Goal: Communication & Community: Ask a question

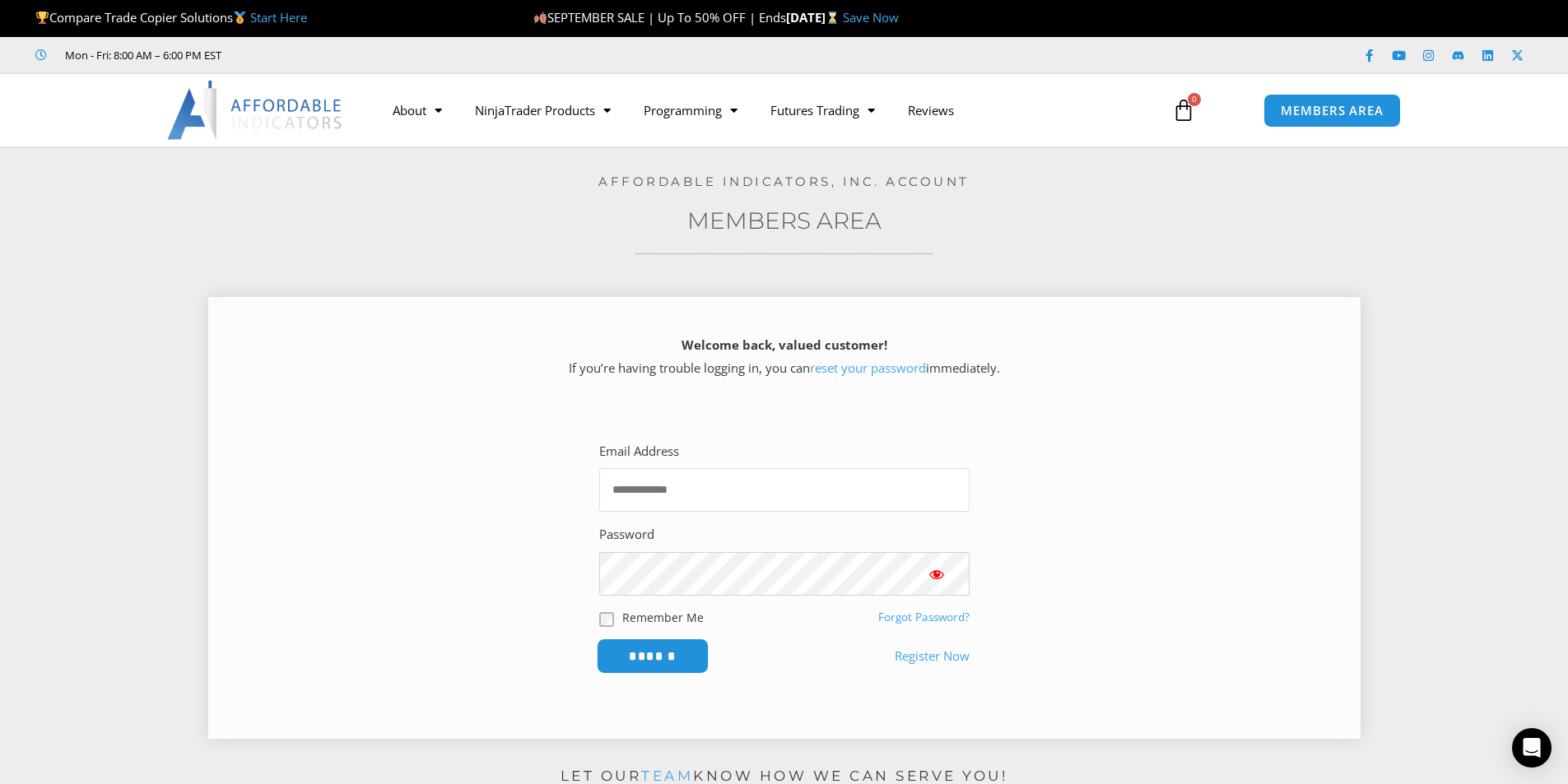
type input "**********"
click at [654, 654] on input "******" at bounding box center [651, 655] width 112 height 36
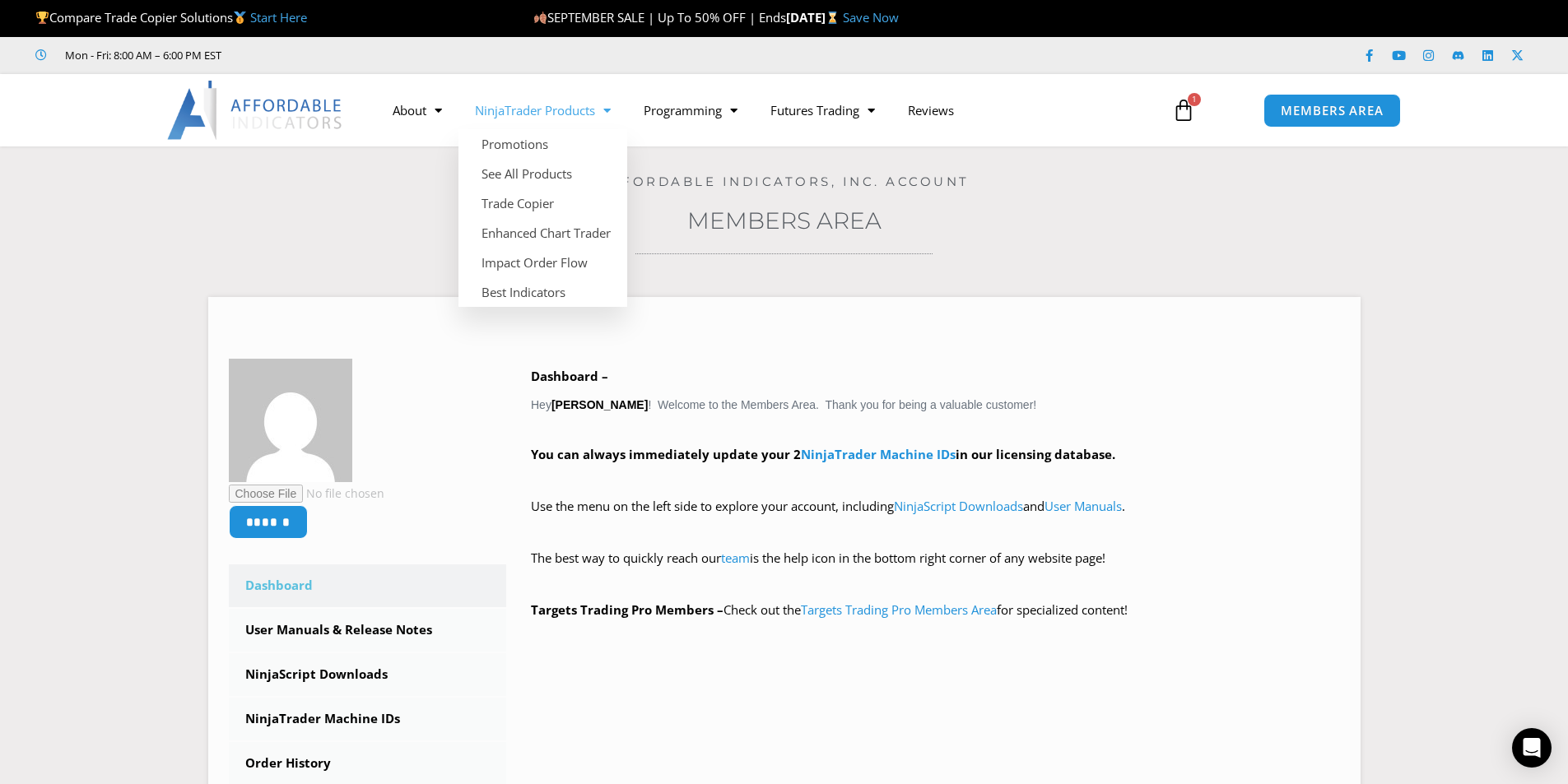
click at [592, 108] on link "NinjaTrader Products" at bounding box center [542, 110] width 169 height 37
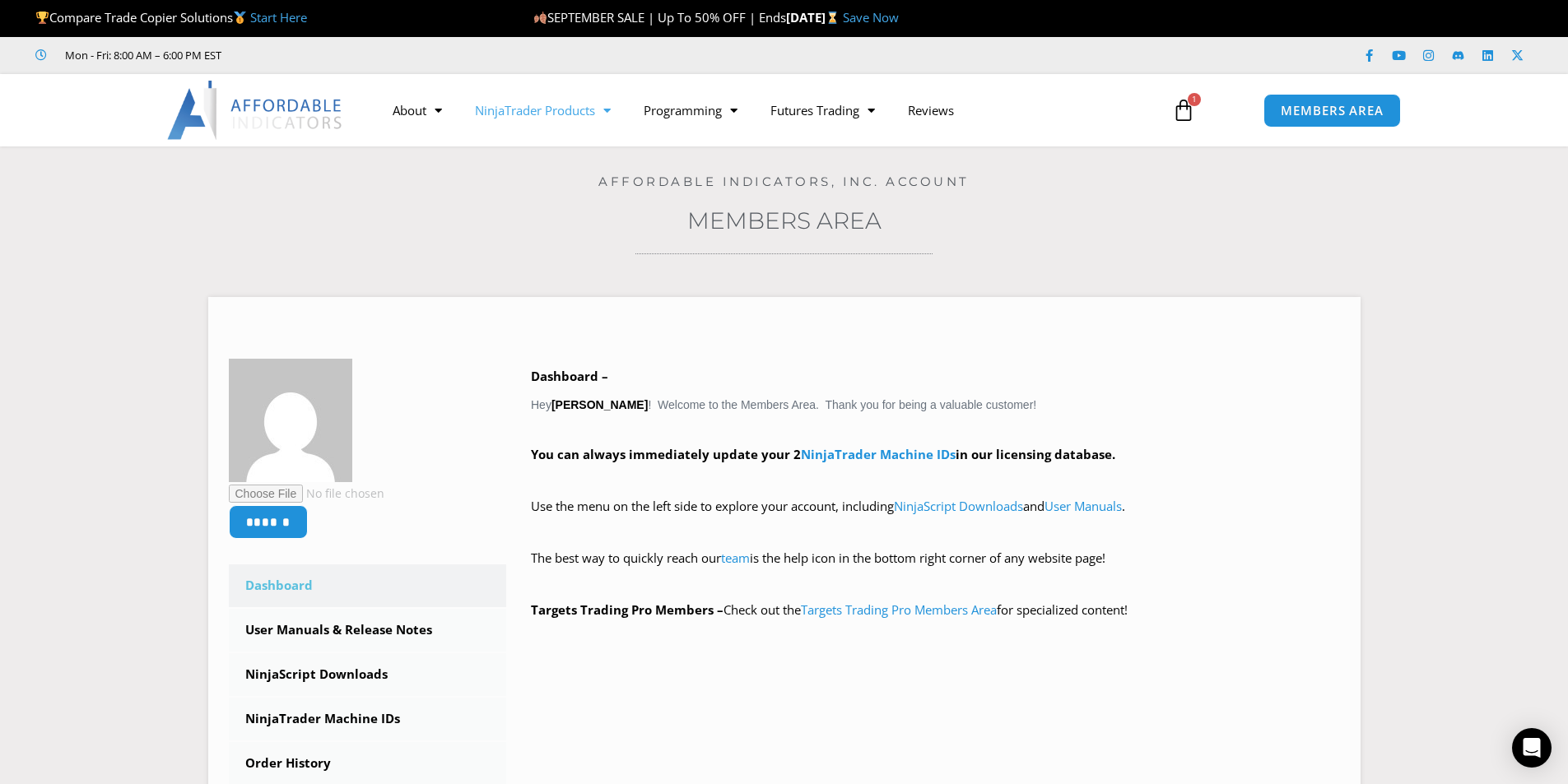
click at [592, 108] on link "NinjaTrader Products" at bounding box center [542, 110] width 169 height 37
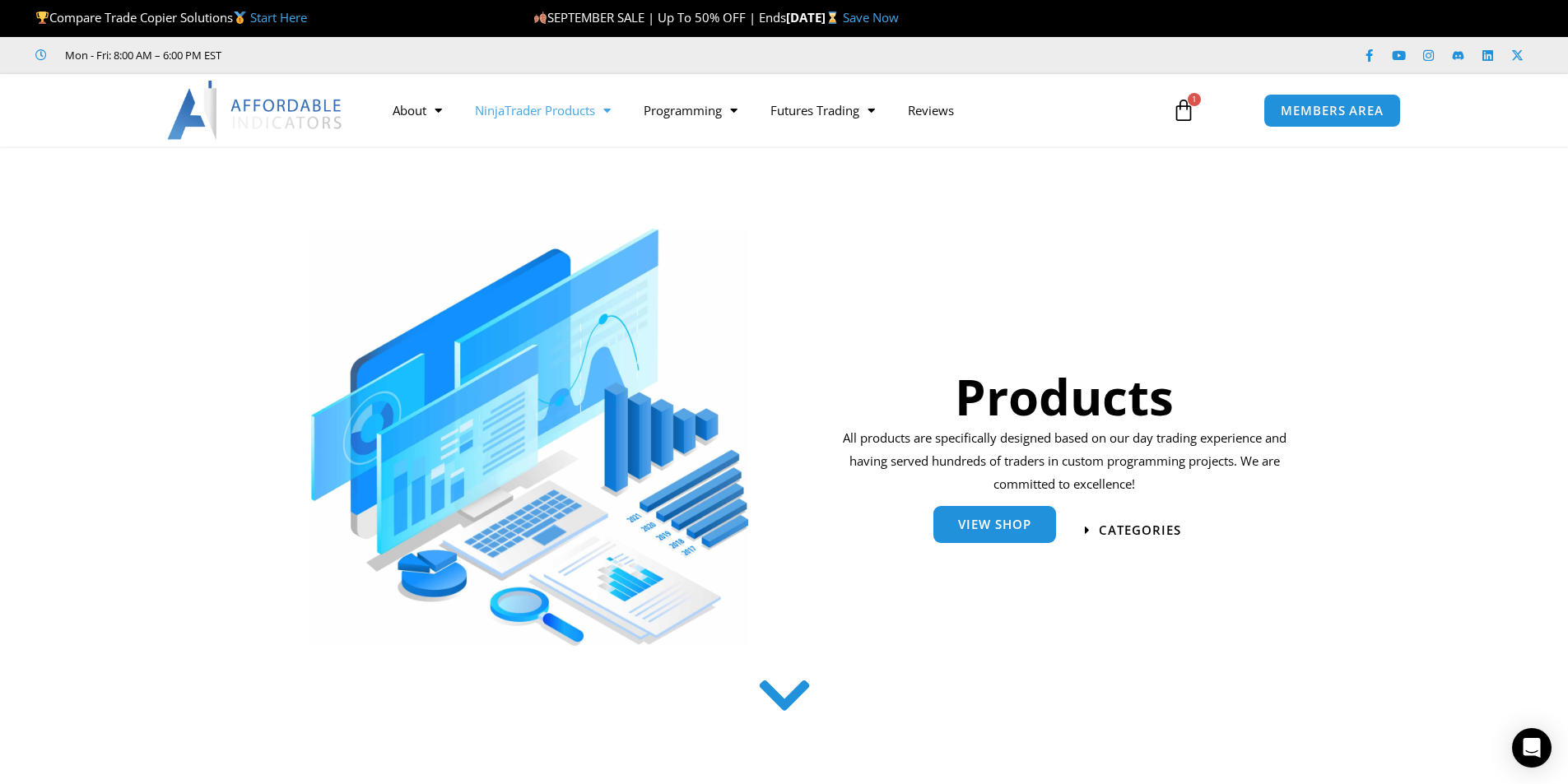
click at [1001, 522] on span "View Shop" at bounding box center [994, 525] width 73 height 13
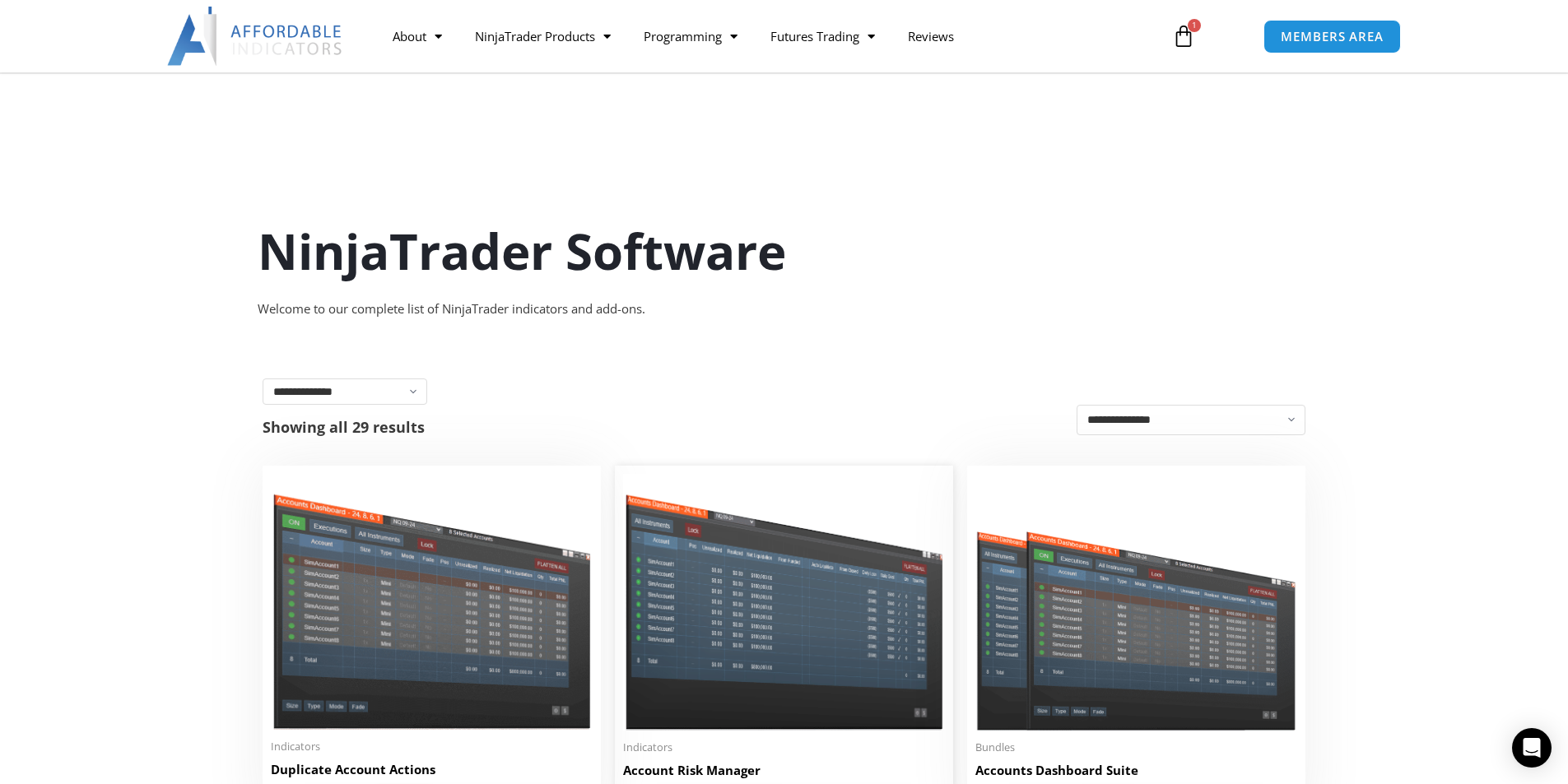
scroll to position [246, 0]
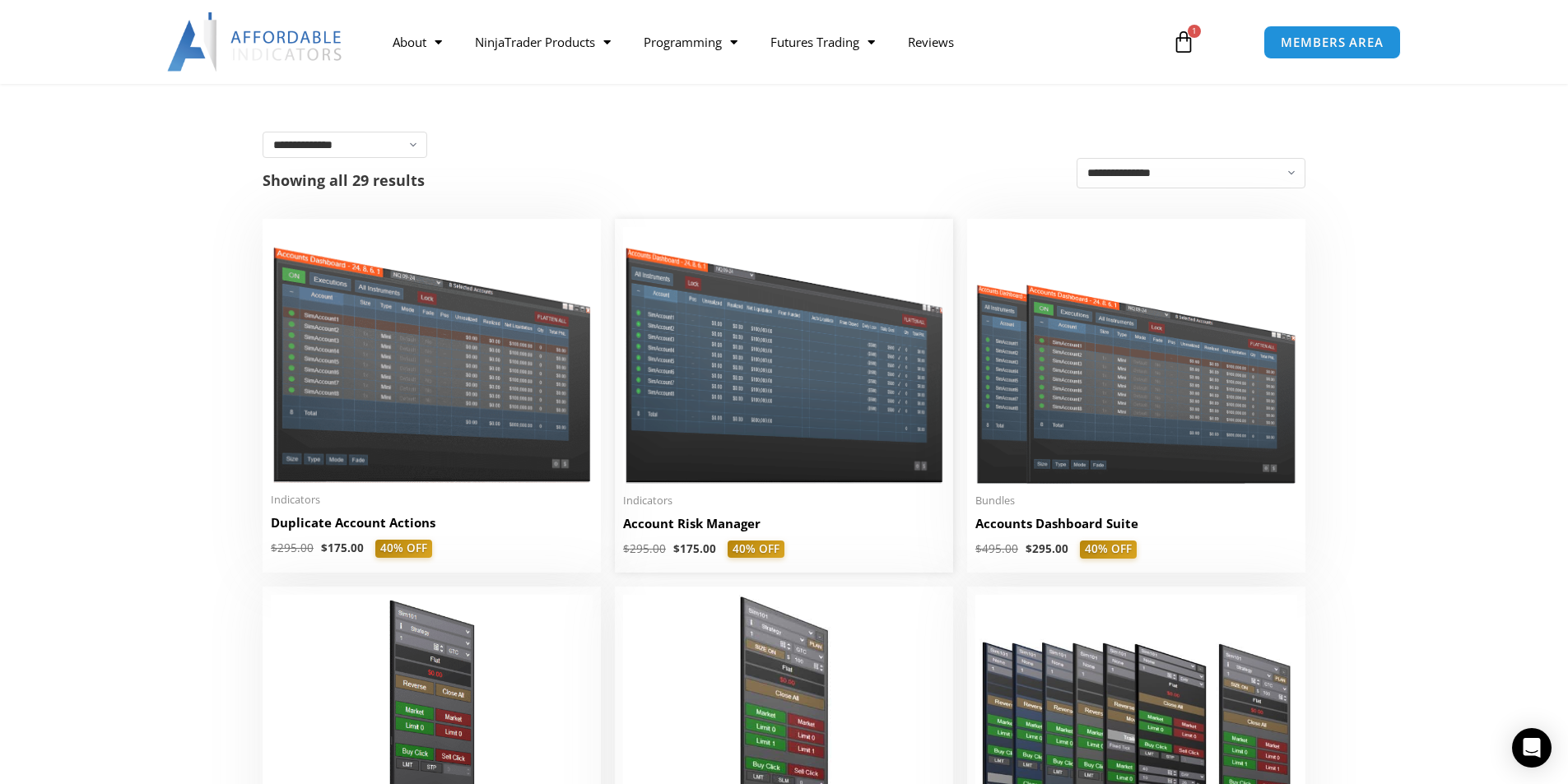
click at [721, 528] on h2 "Account Risk Manager" at bounding box center [784, 523] width 321 height 17
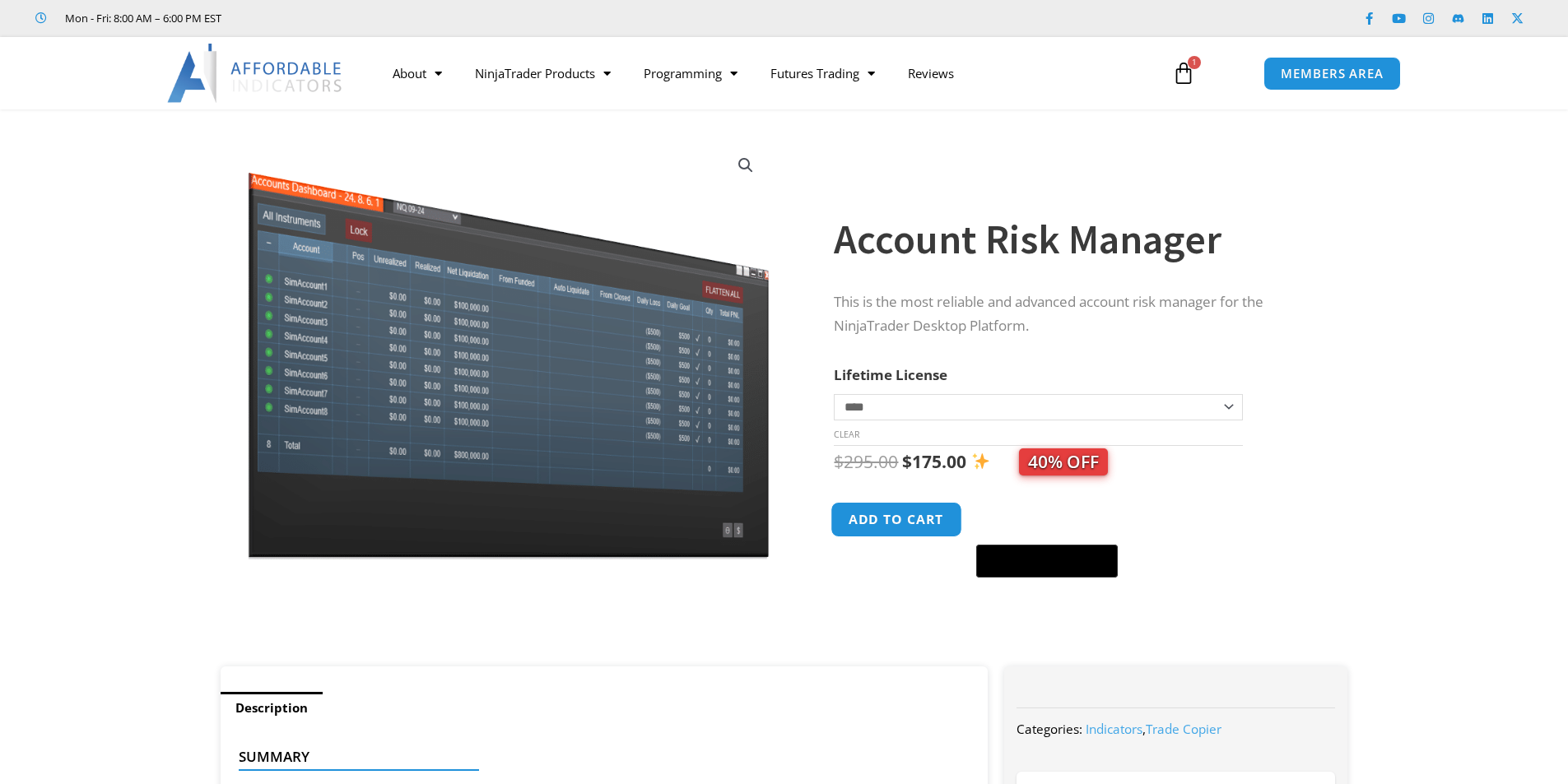
click at [916, 523] on button "Add to cart" at bounding box center [897, 519] width 132 height 36
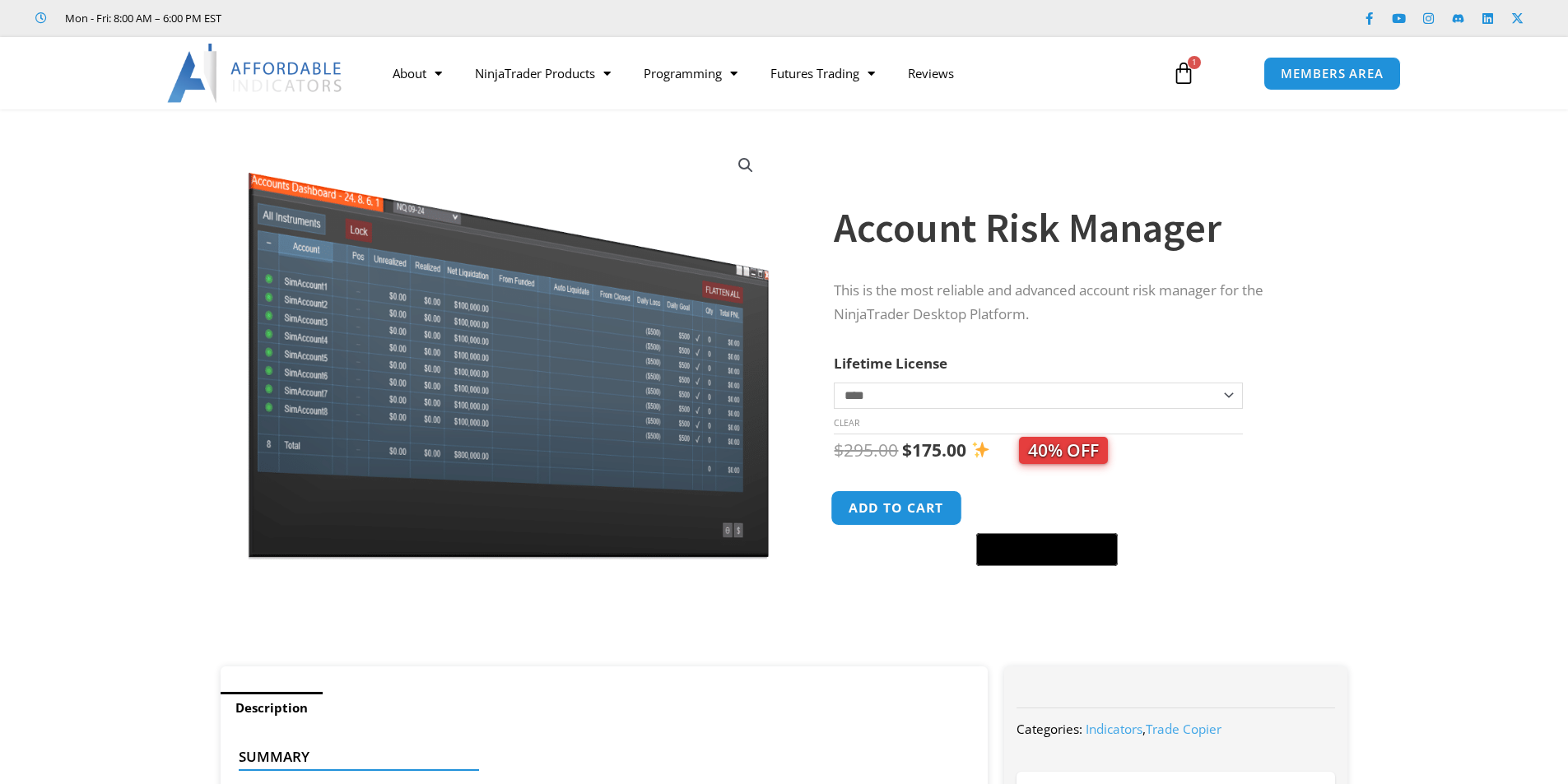
click at [912, 508] on button "Add to cart" at bounding box center [897, 507] width 132 height 36
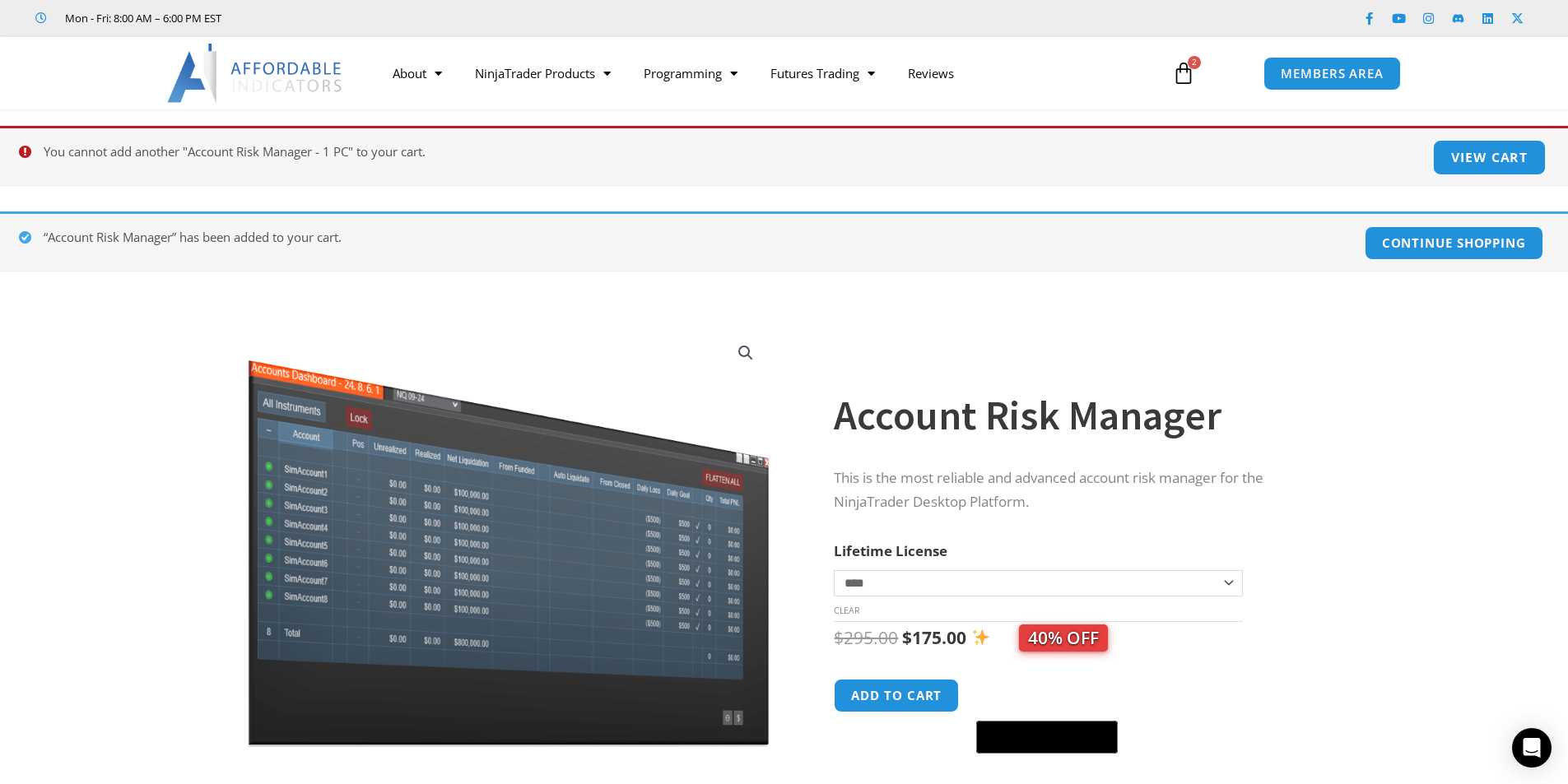
click at [1485, 152] on link "View cart" at bounding box center [1489, 157] width 113 height 36
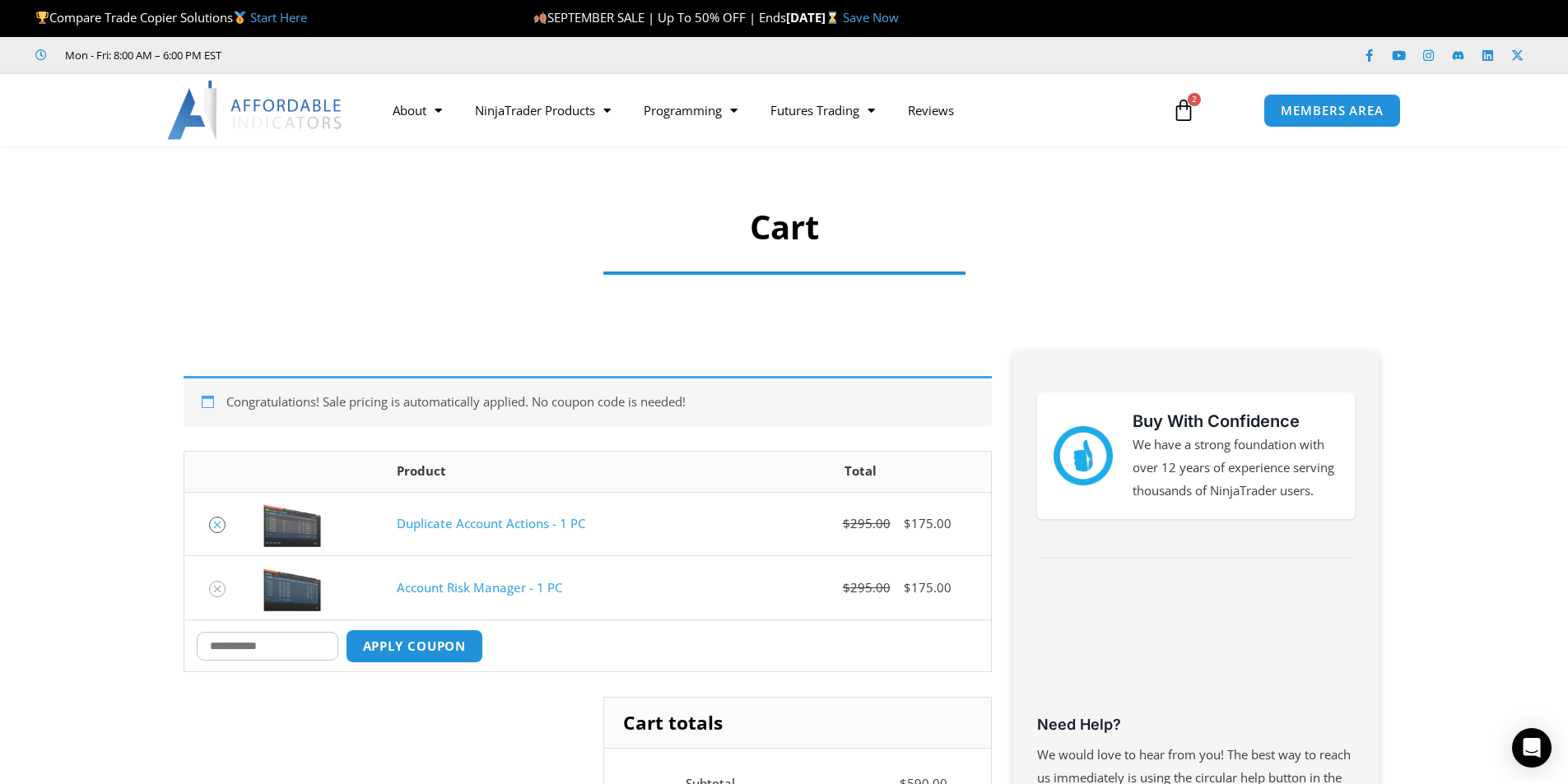
click at [218, 522] on icon "Remove Duplicate Account Actions - 1 PC from cart" at bounding box center [217, 525] width 12 height 12
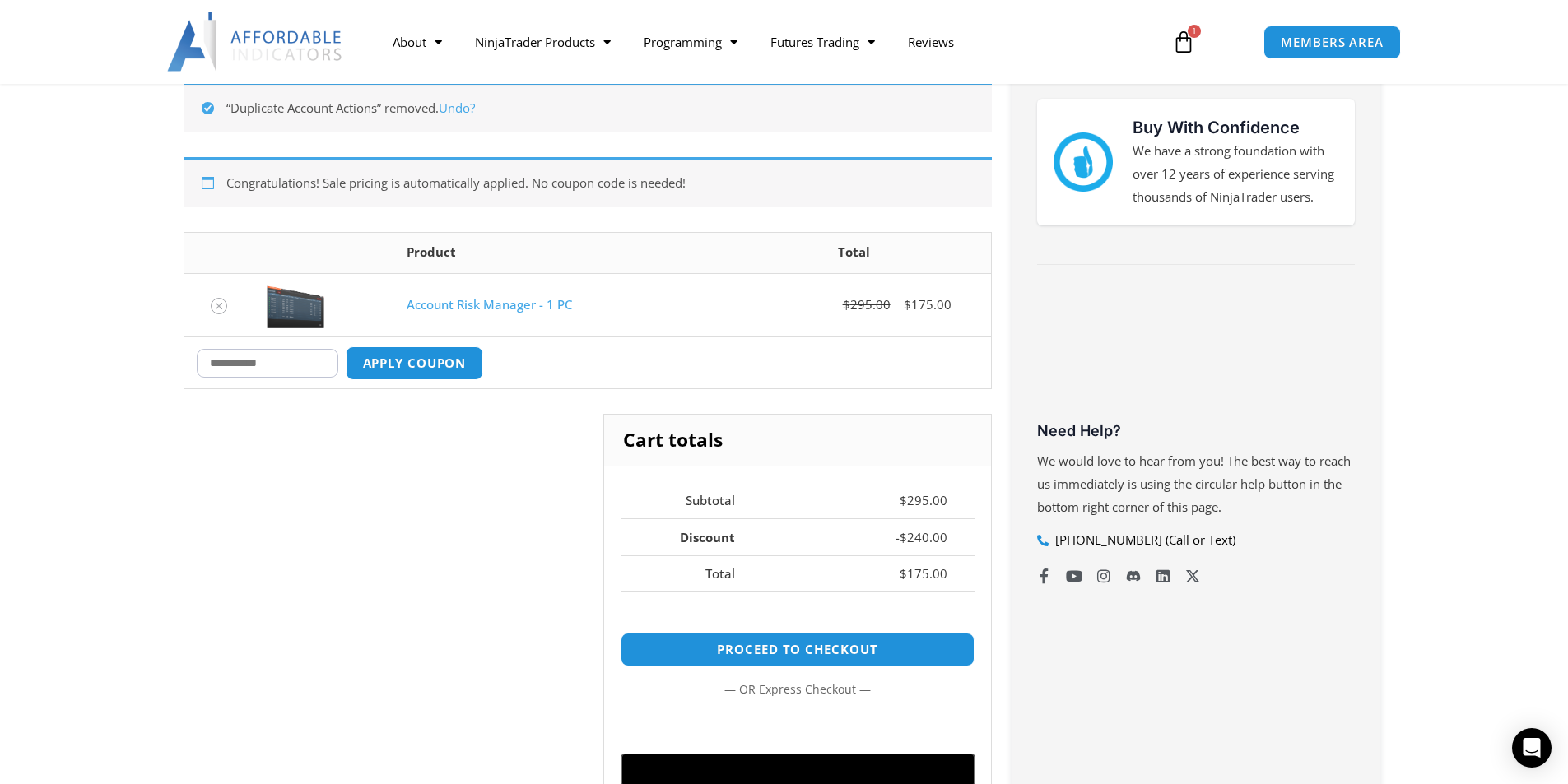
scroll to position [458, 0]
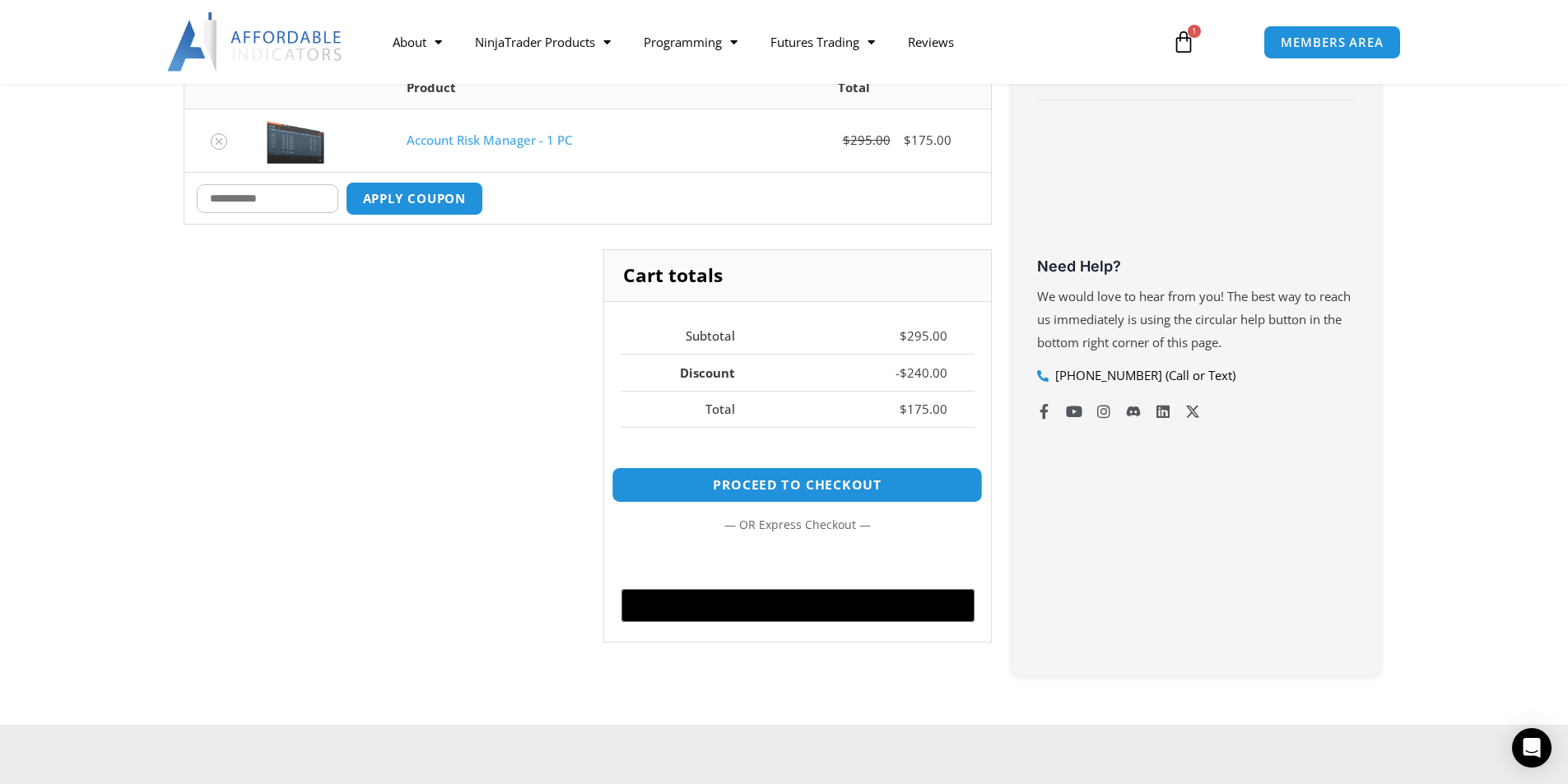
click at [746, 482] on link "Proceed to checkout" at bounding box center [797, 485] width 371 height 36
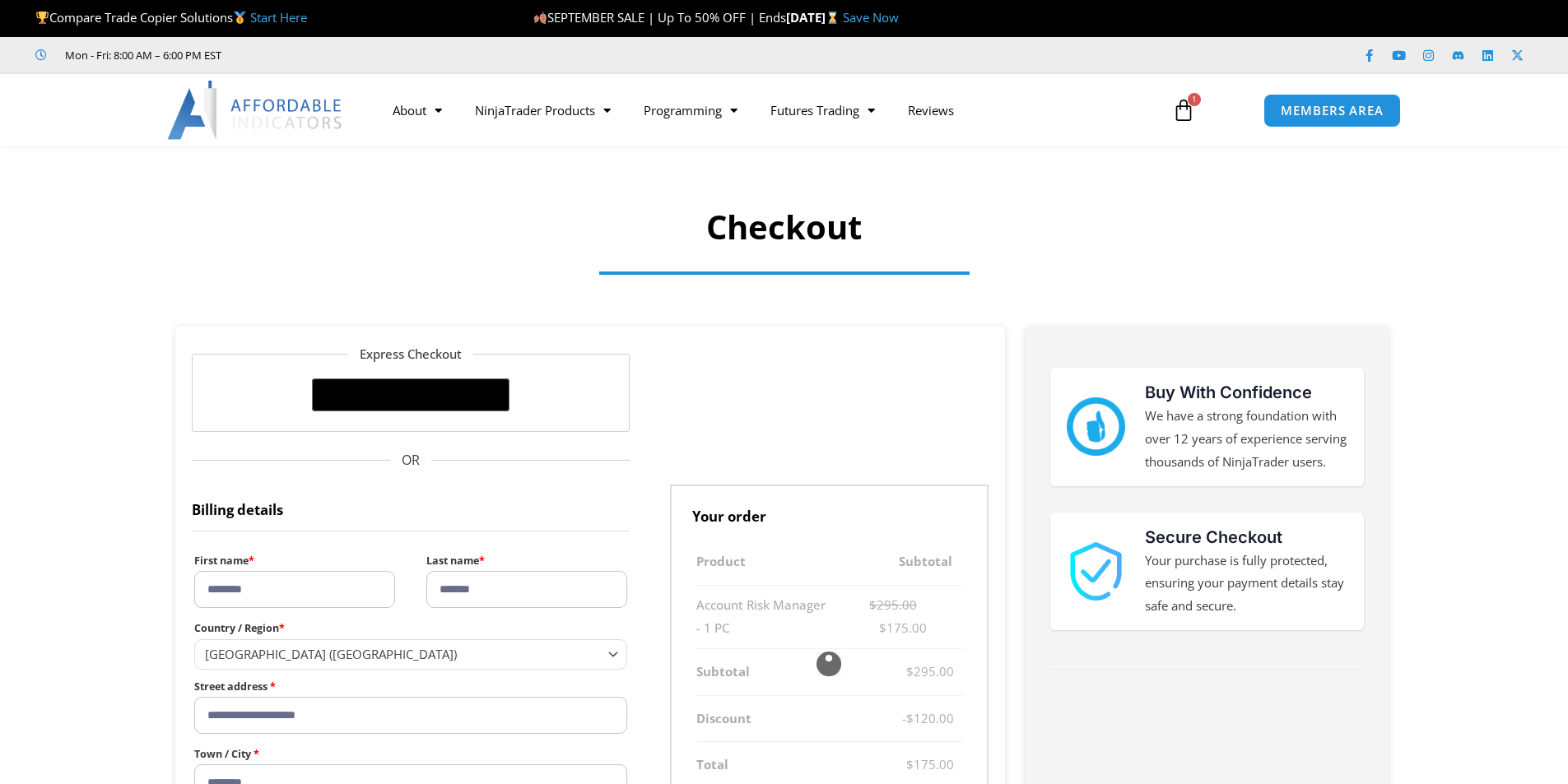
select select "**"
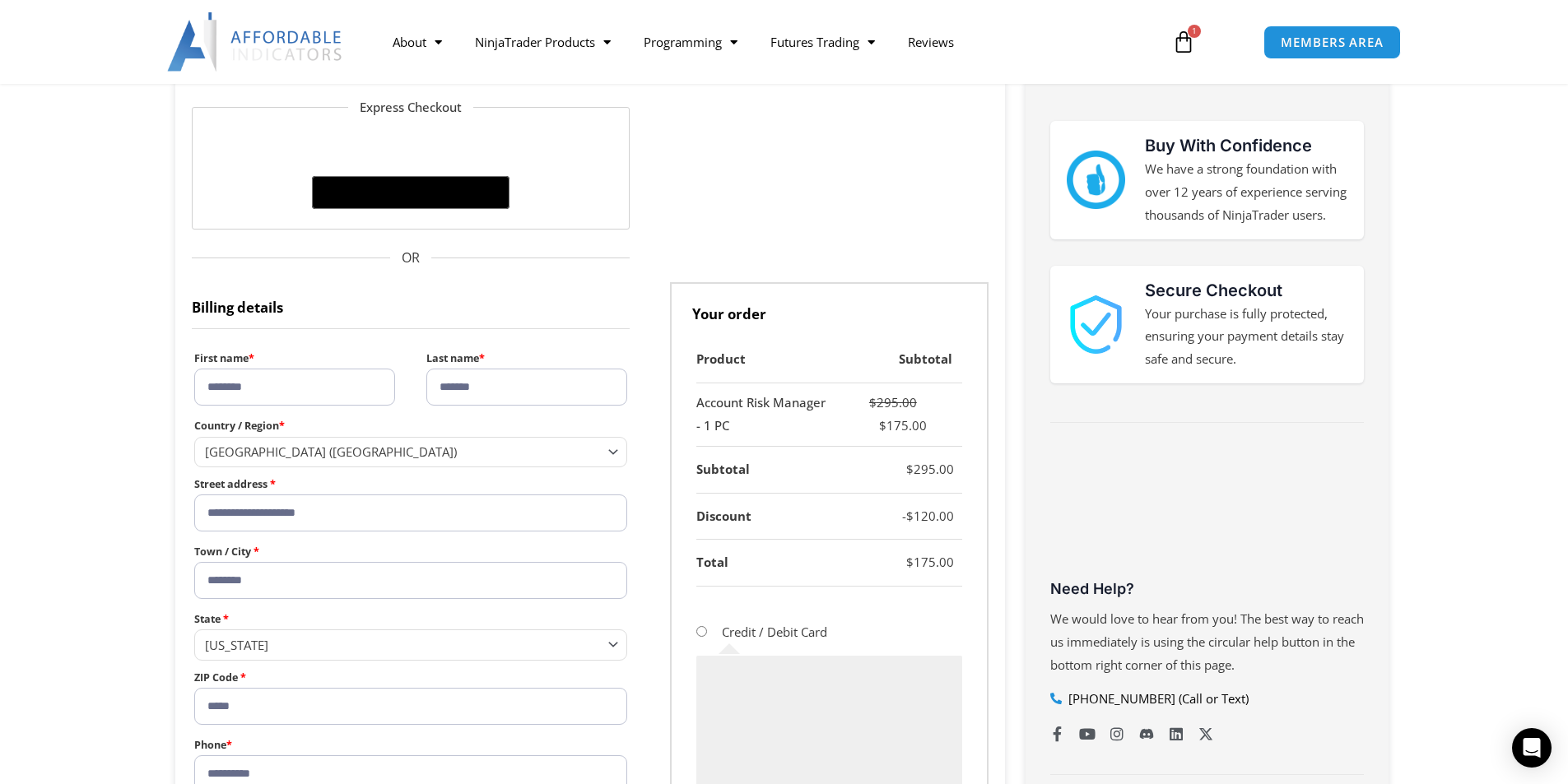
scroll to position [658, 0]
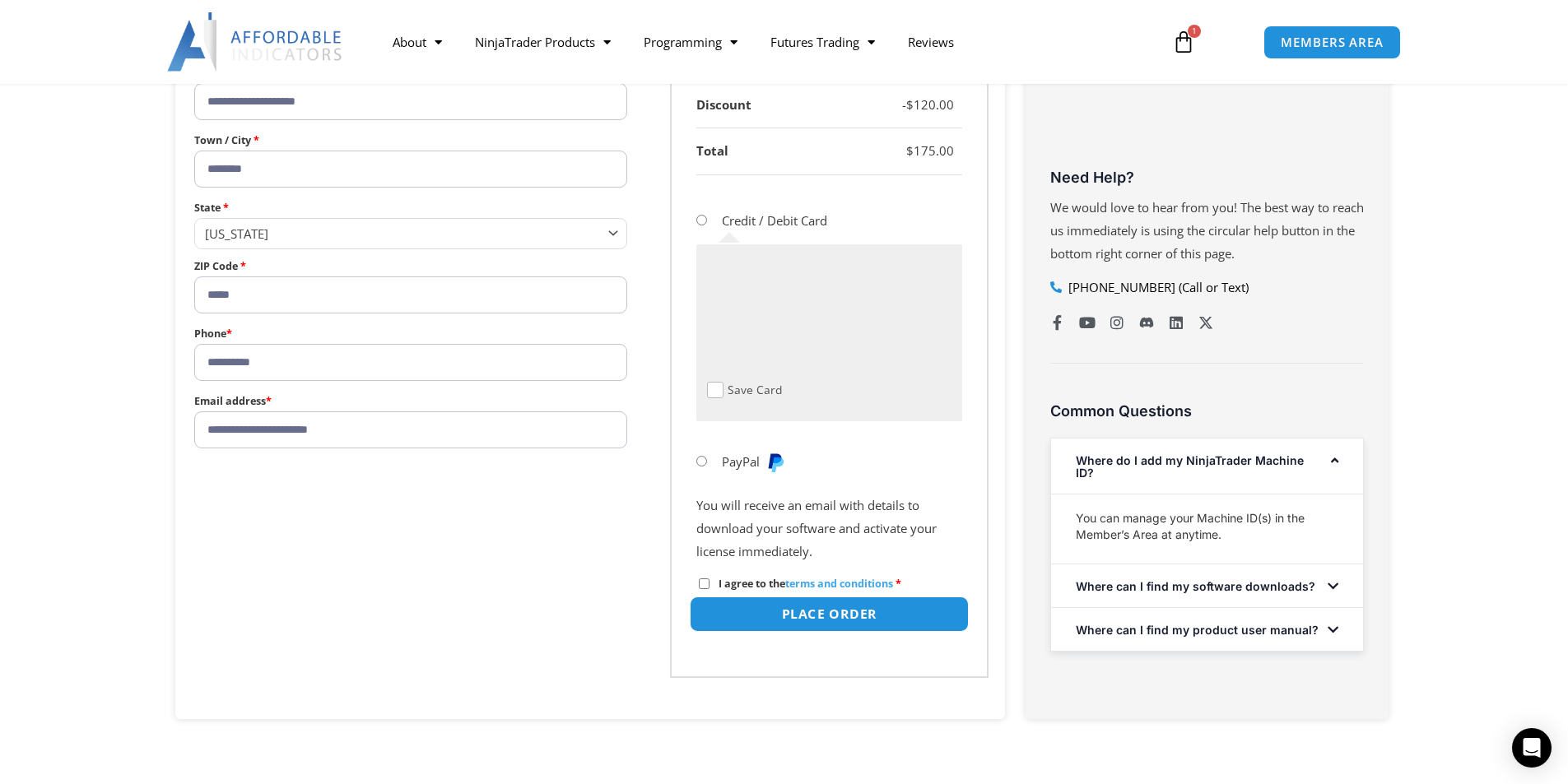
click at [837, 618] on button "Place order" at bounding box center [827, 613] width 279 height 36
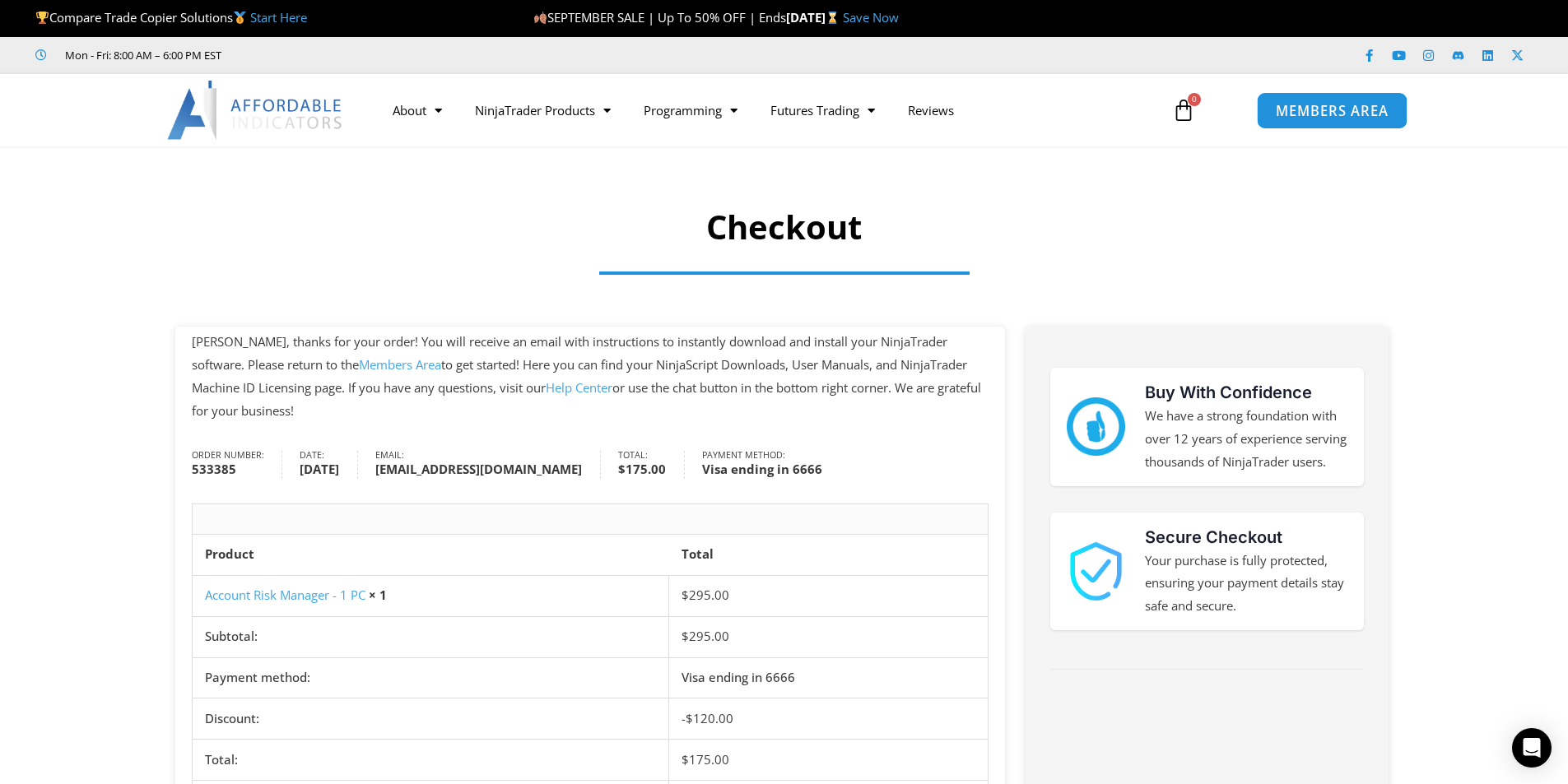
click at [1311, 114] on span "MEMBERS AREA" at bounding box center [1331, 110] width 112 height 14
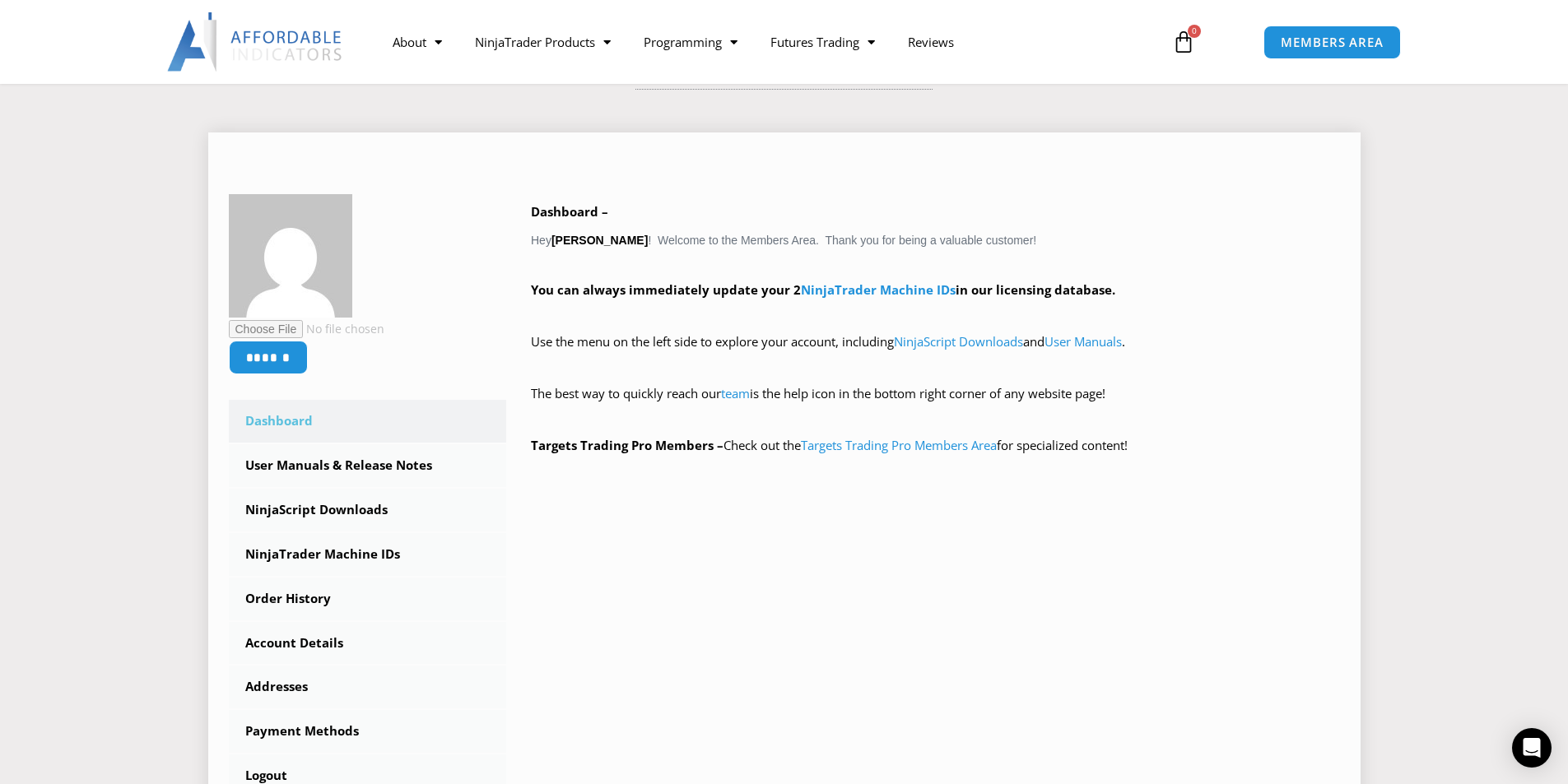
scroll to position [329, 0]
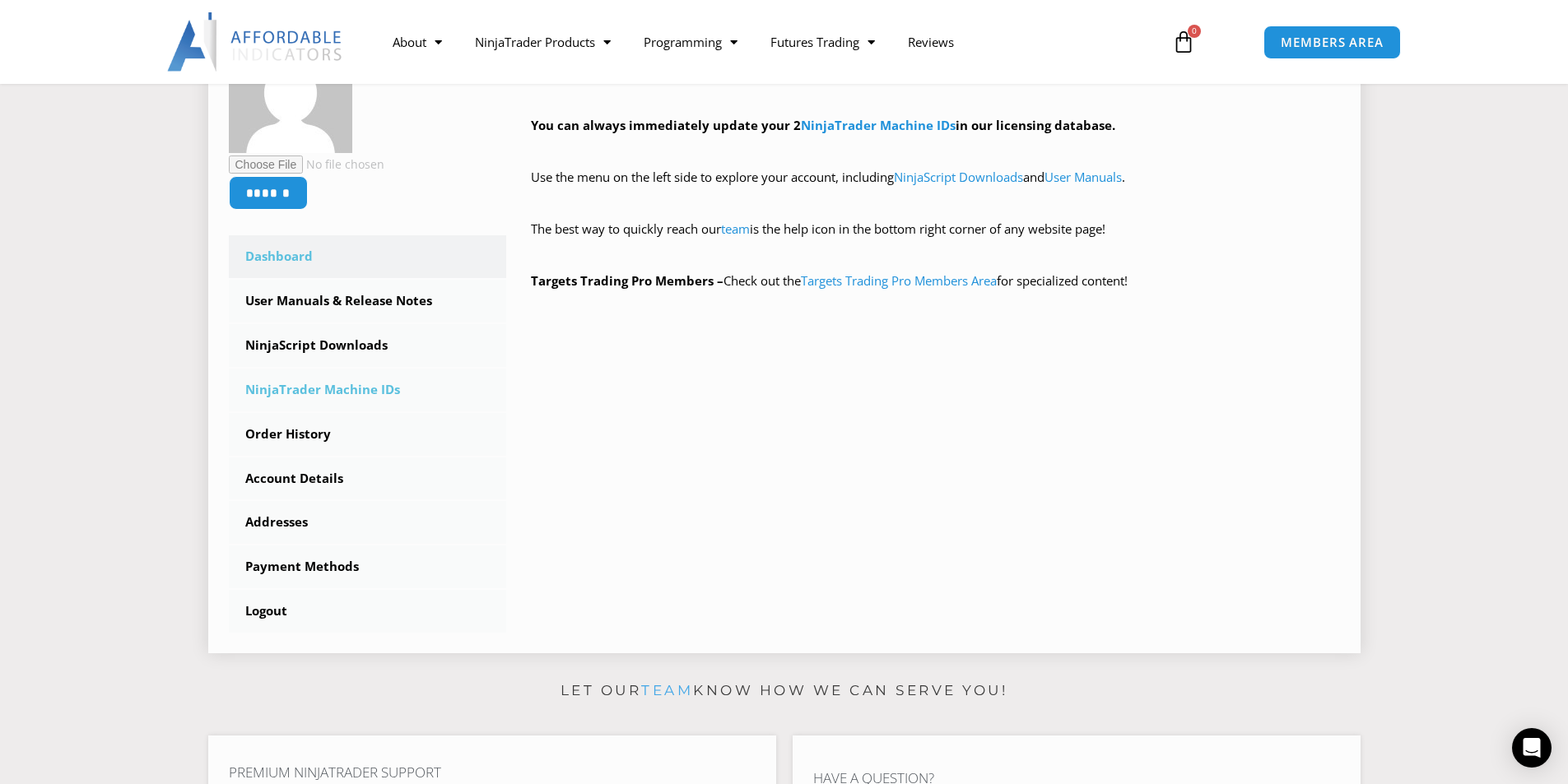
click at [341, 390] on link "NinjaTrader Machine IDs" at bounding box center [368, 390] width 279 height 43
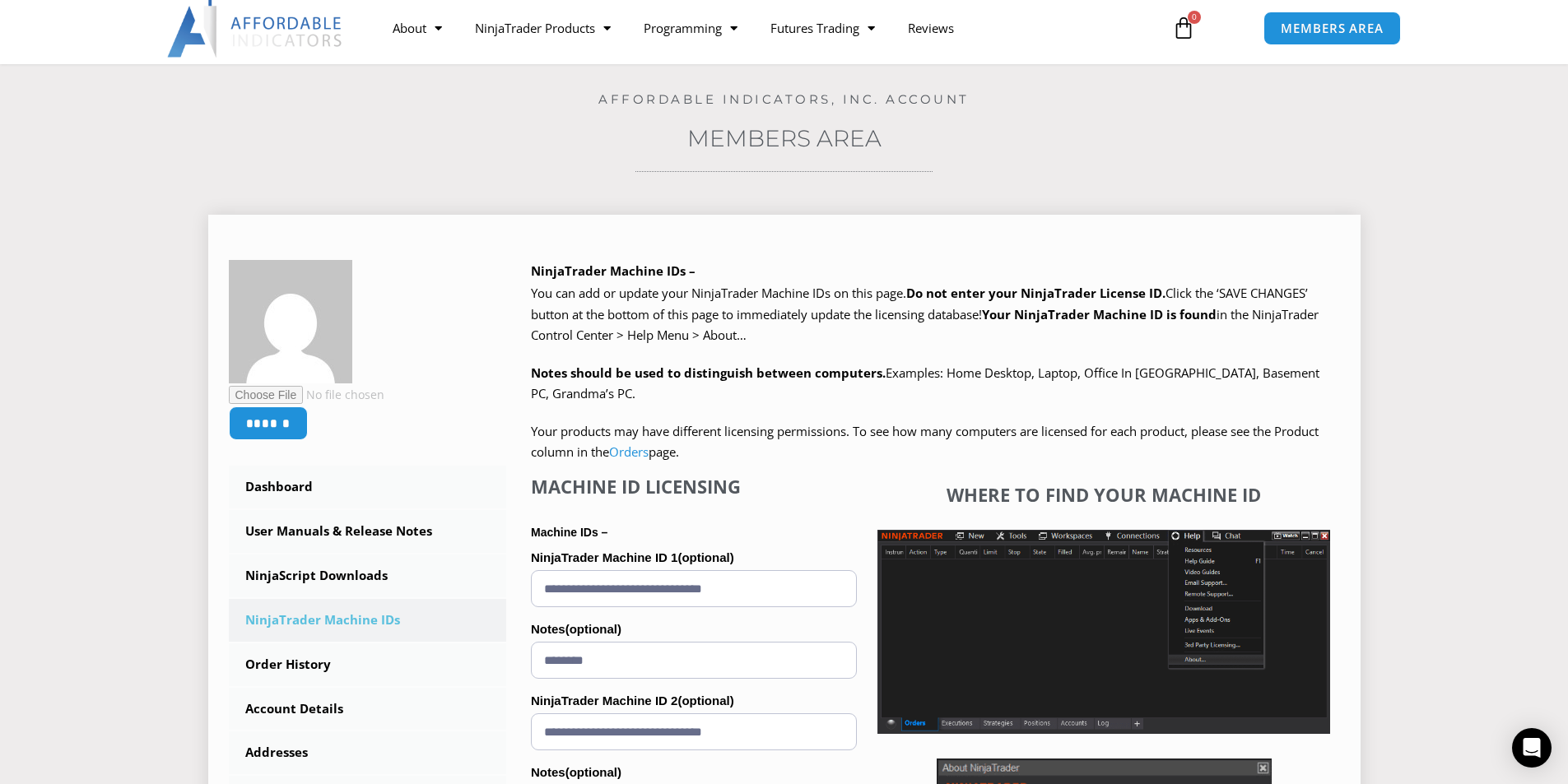
scroll to position [329, 0]
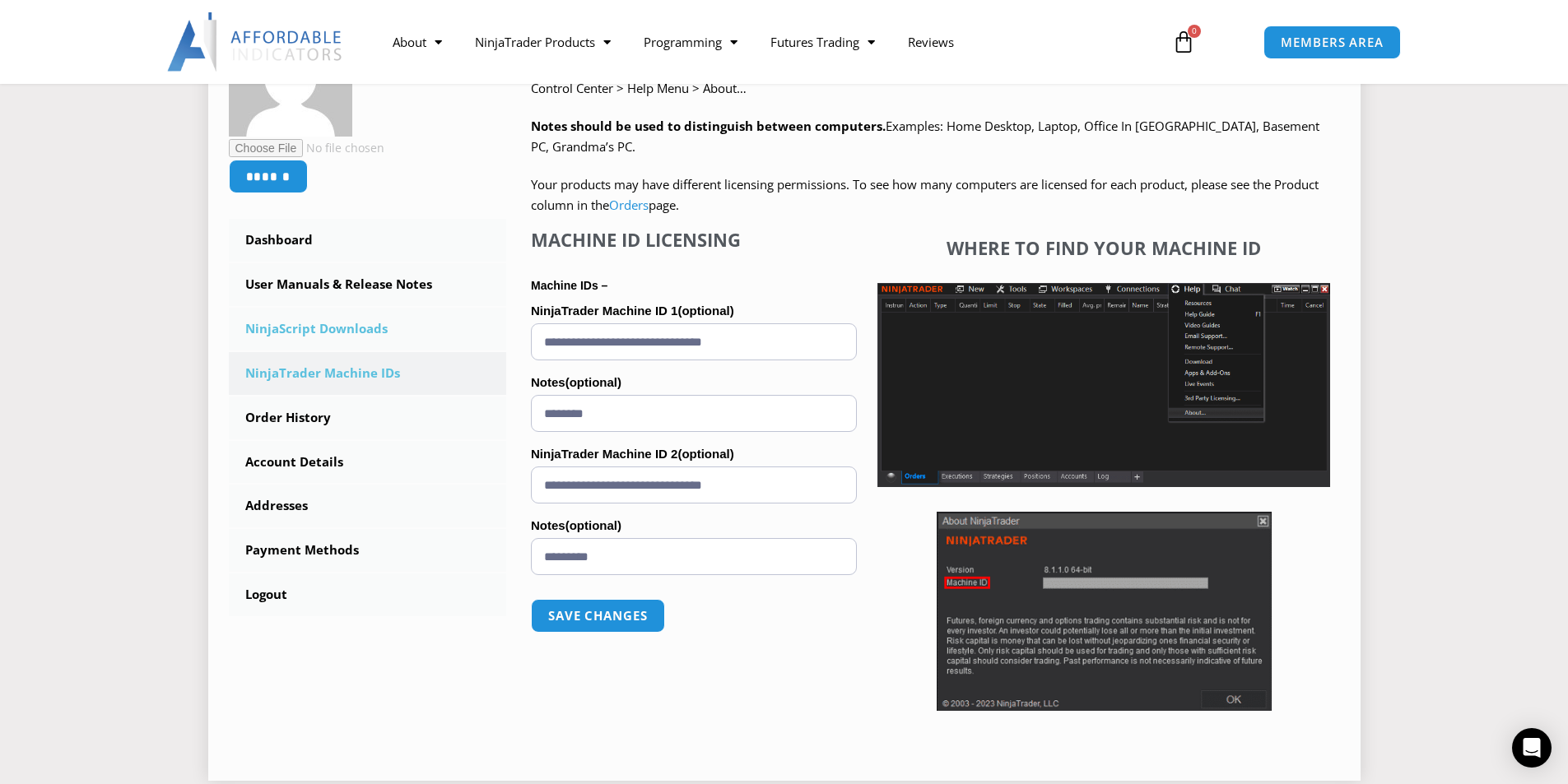
click at [342, 331] on link "NinjaScript Downloads" at bounding box center [368, 329] width 279 height 43
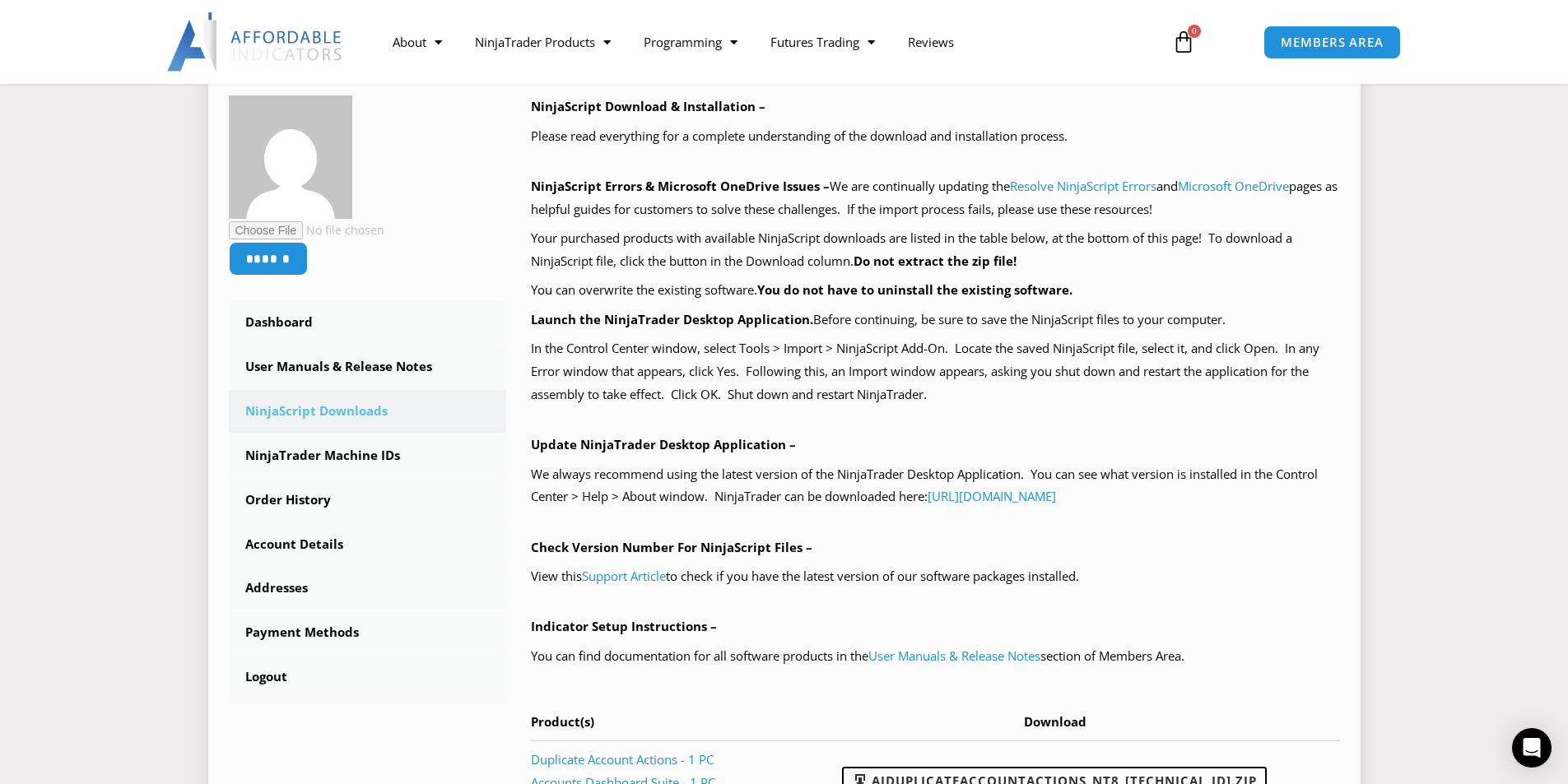
scroll to position [494, 0]
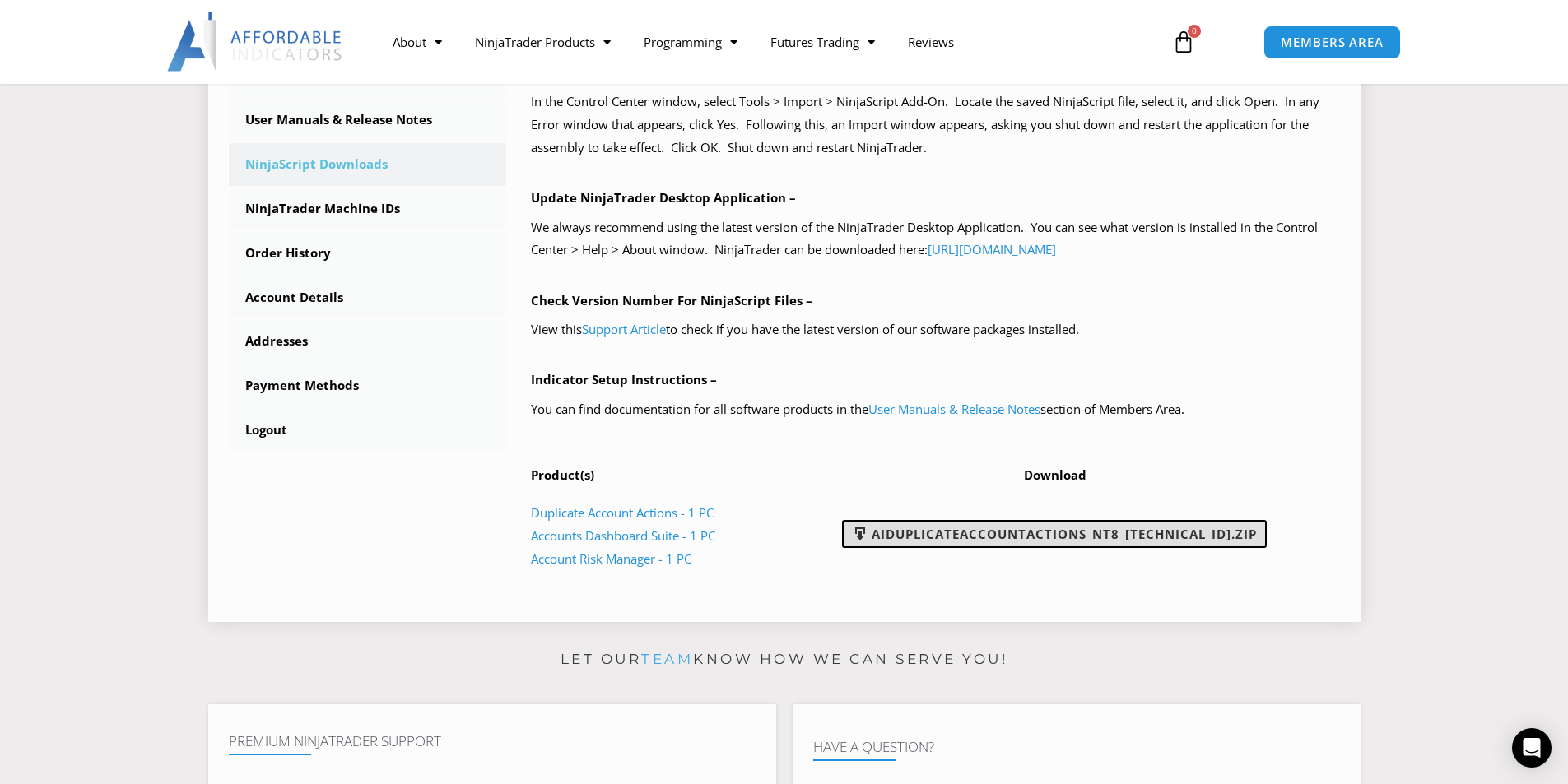
click at [1099, 536] on link "AIDuplicateAccountActions_NT8_[TECHNICAL_ID].zip" at bounding box center [1054, 534] width 425 height 28
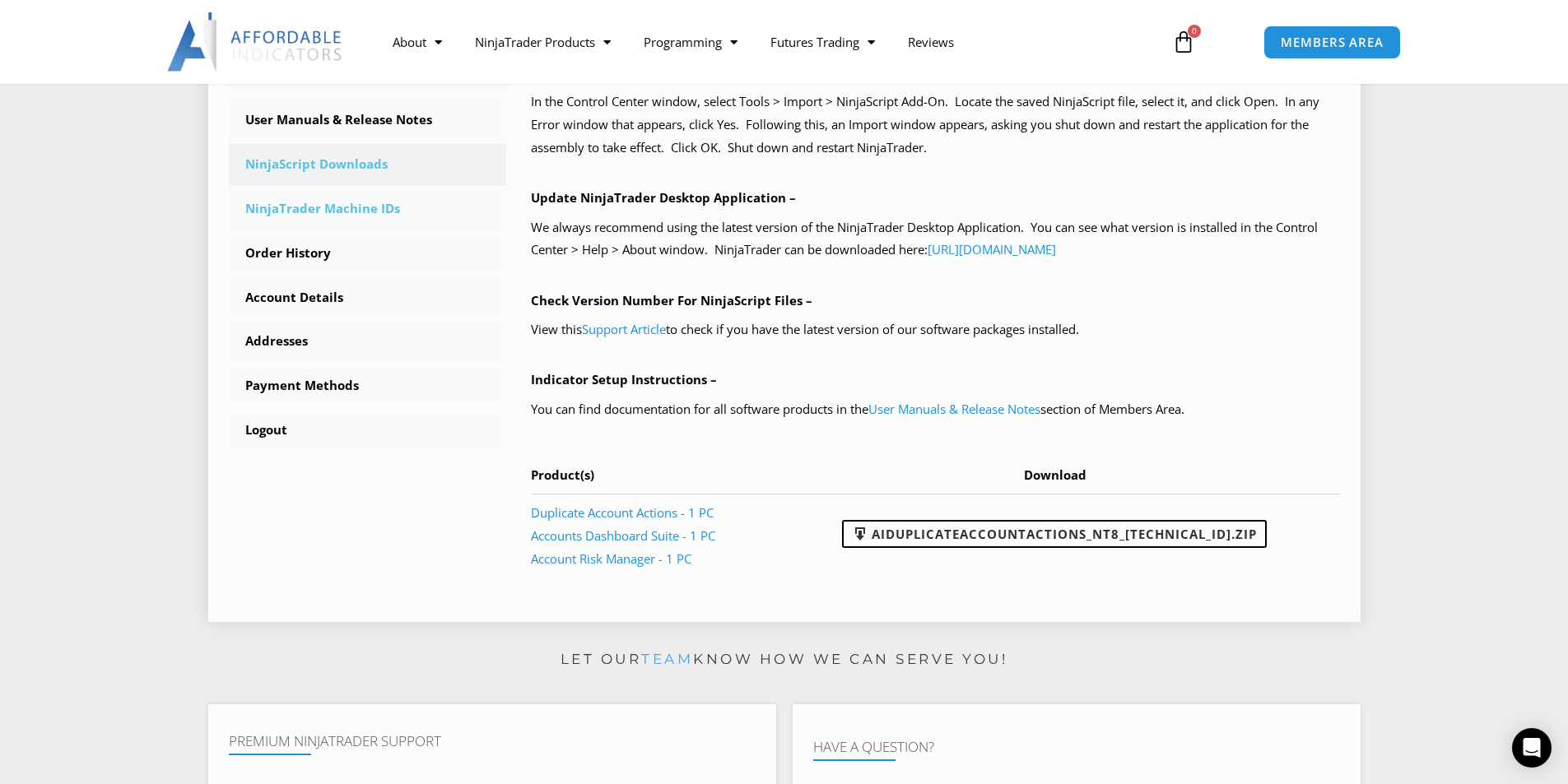
click at [376, 212] on link "NinjaTrader Machine IDs" at bounding box center [368, 208] width 279 height 43
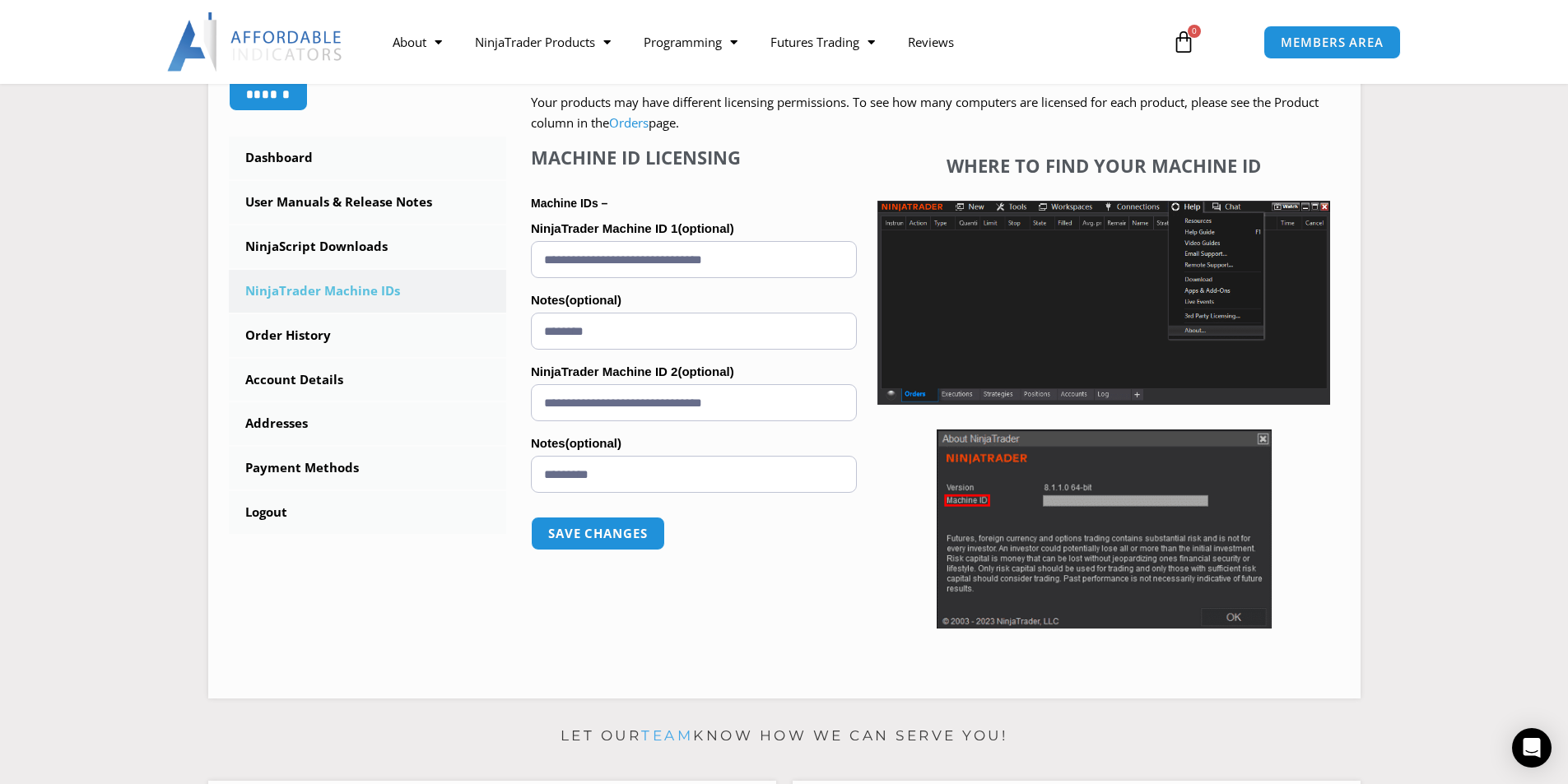
scroll to position [246, 0]
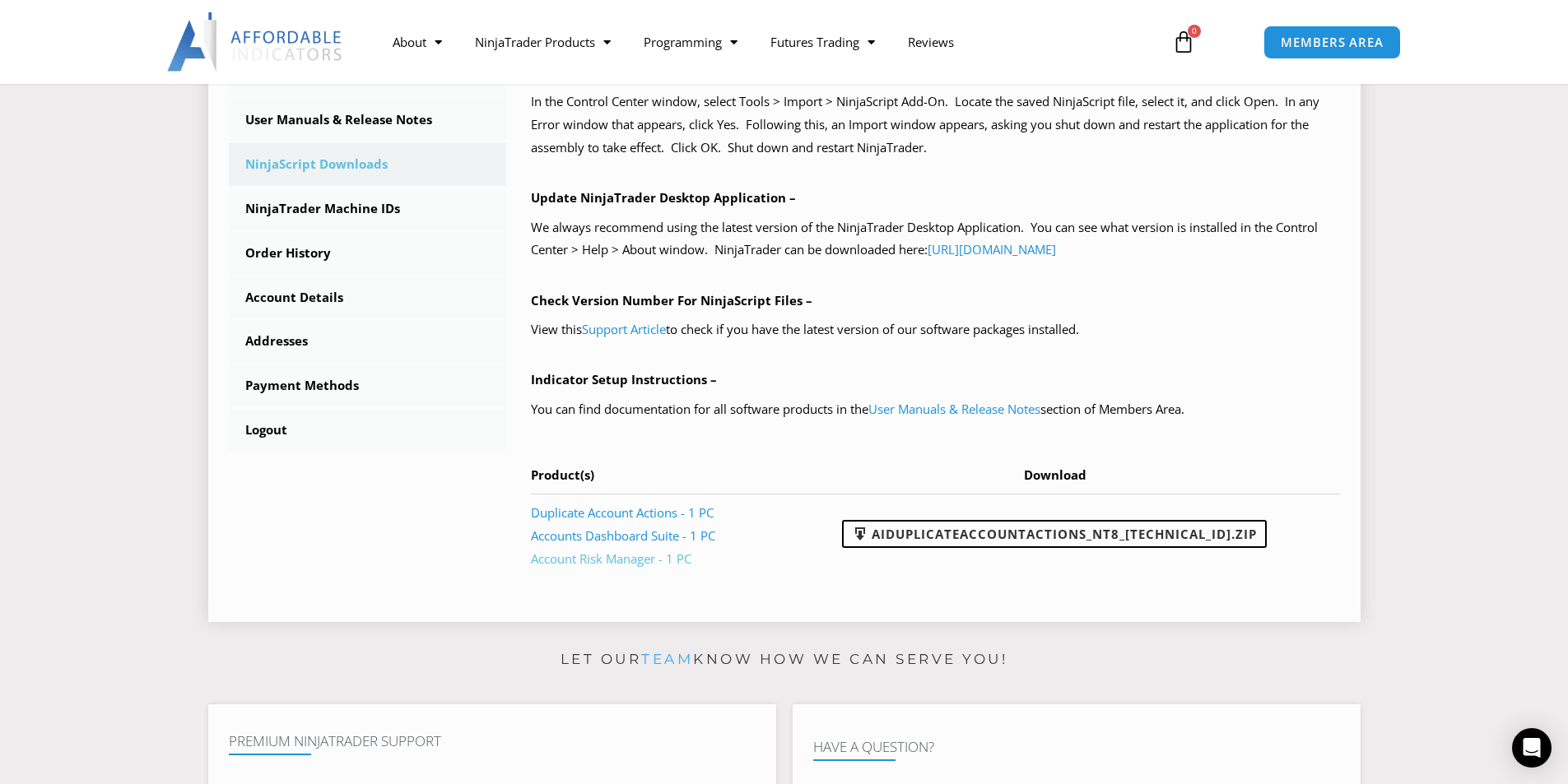
click at [639, 558] on link "Account Risk Manager - 1 PC" at bounding box center [611, 559] width 161 height 16
click at [366, 205] on link "NinjaTrader Machine IDs" at bounding box center [368, 208] width 279 height 43
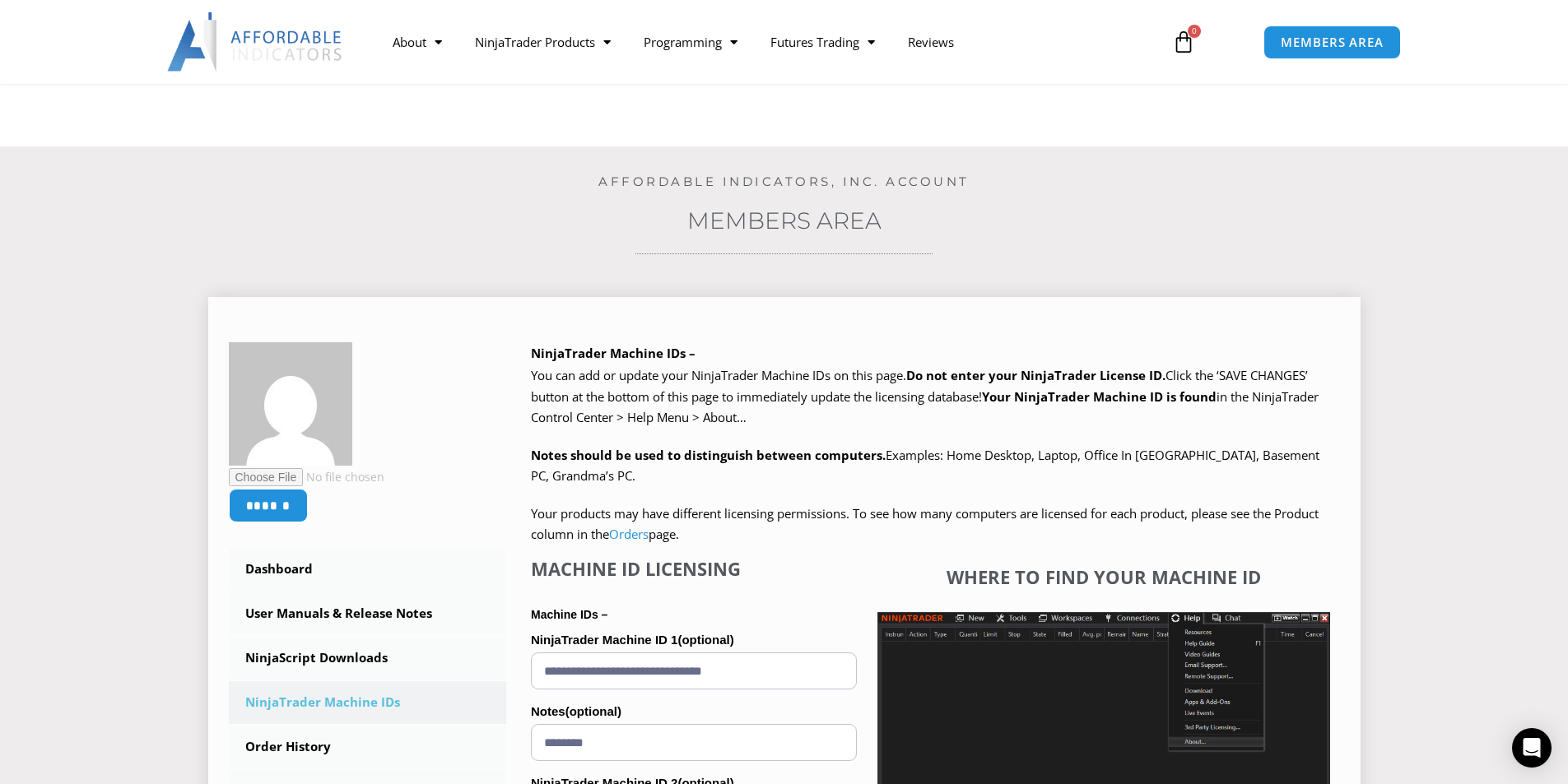
scroll to position [329, 0]
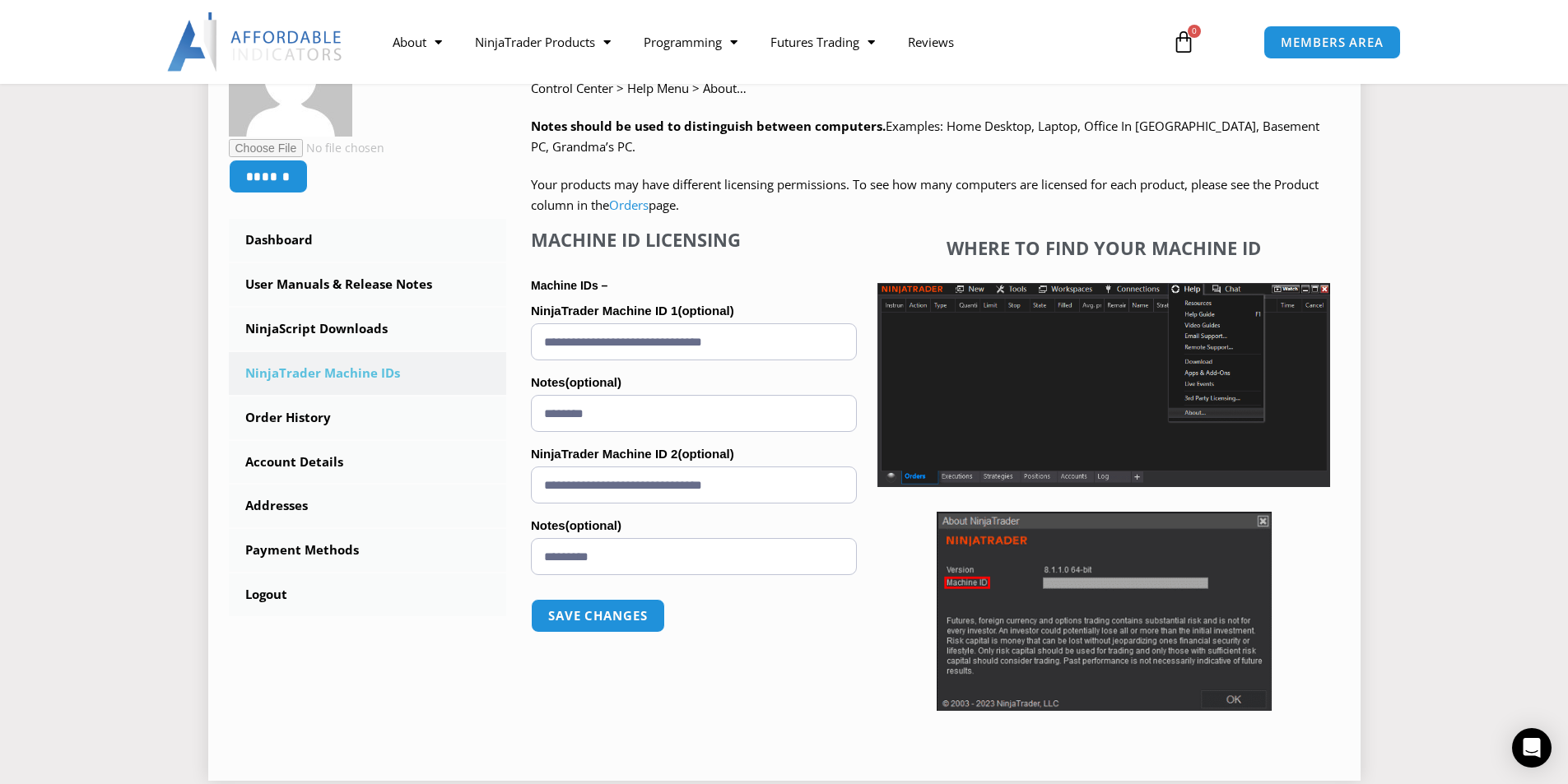
drag, startPoint x: 780, startPoint y: 488, endPoint x: 518, endPoint y: 486, distance: 262.0
click at [518, 486] on div "NinjaTrader Machine IDs – We are transitioning all NinjaTrader software package…" at bounding box center [922, 386] width 834 height 747
click at [304, 416] on link "Order History" at bounding box center [368, 417] width 279 height 43
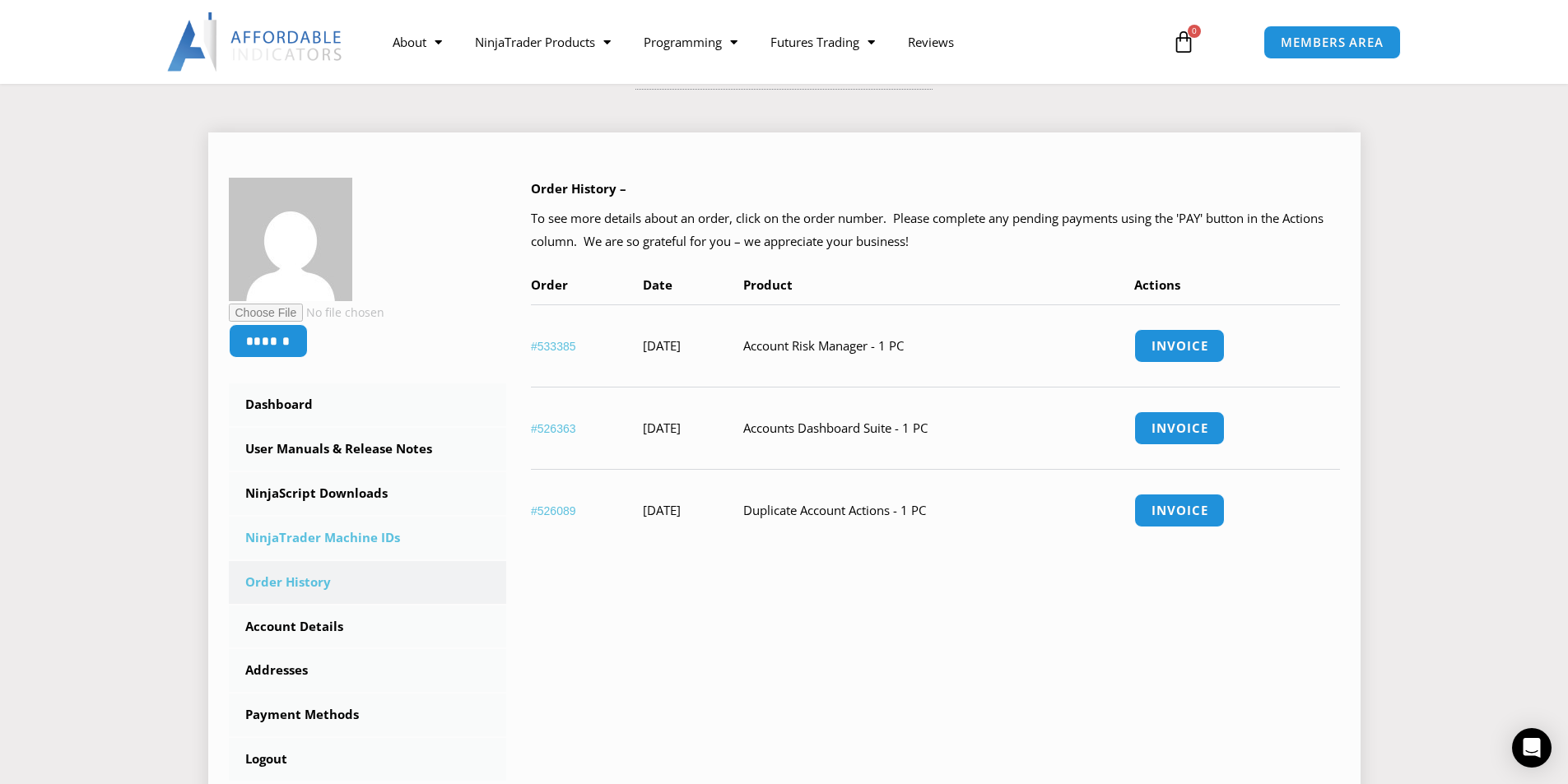
scroll to position [329, 0]
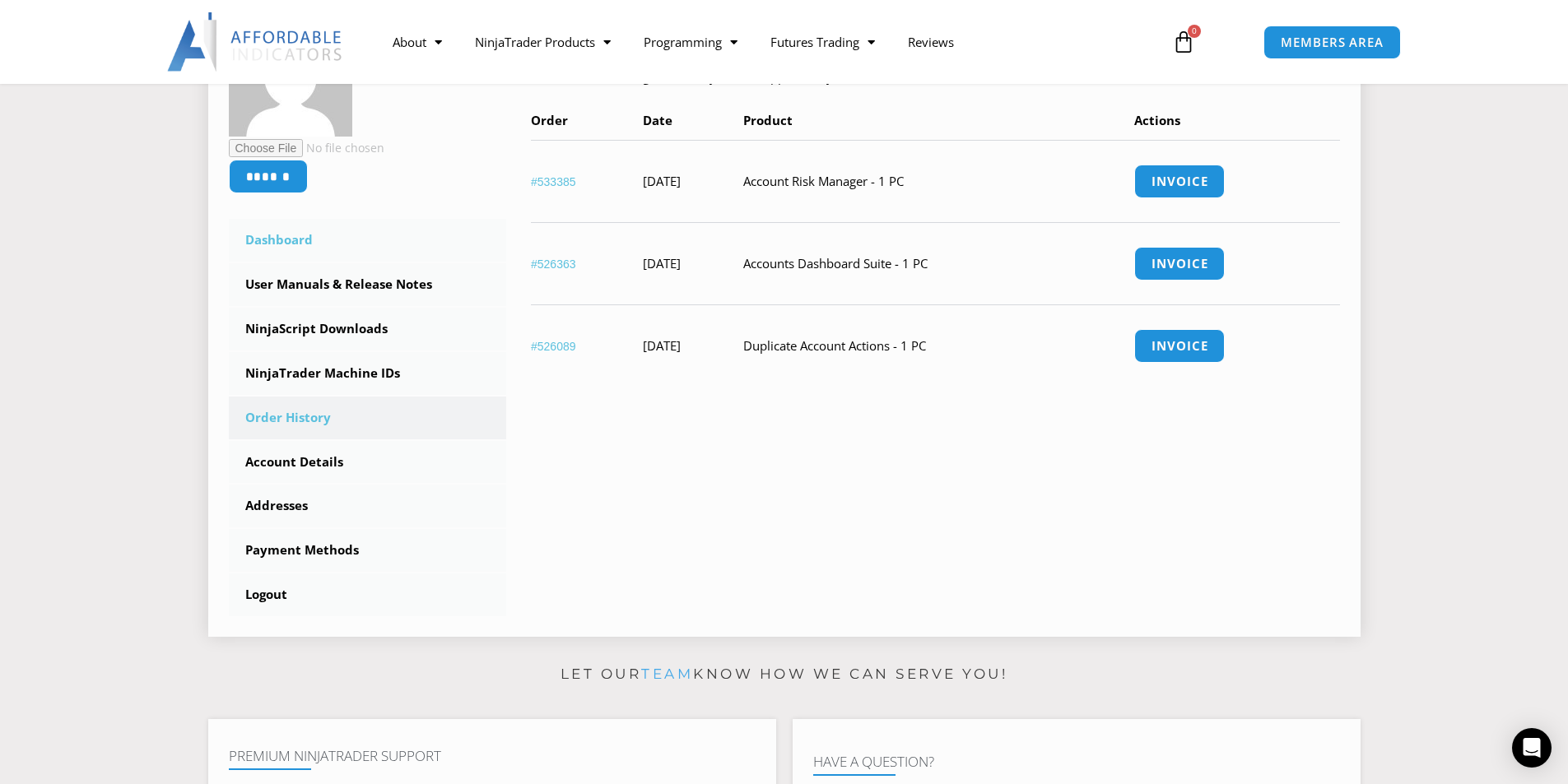
click at [291, 239] on link "Dashboard" at bounding box center [368, 240] width 279 height 43
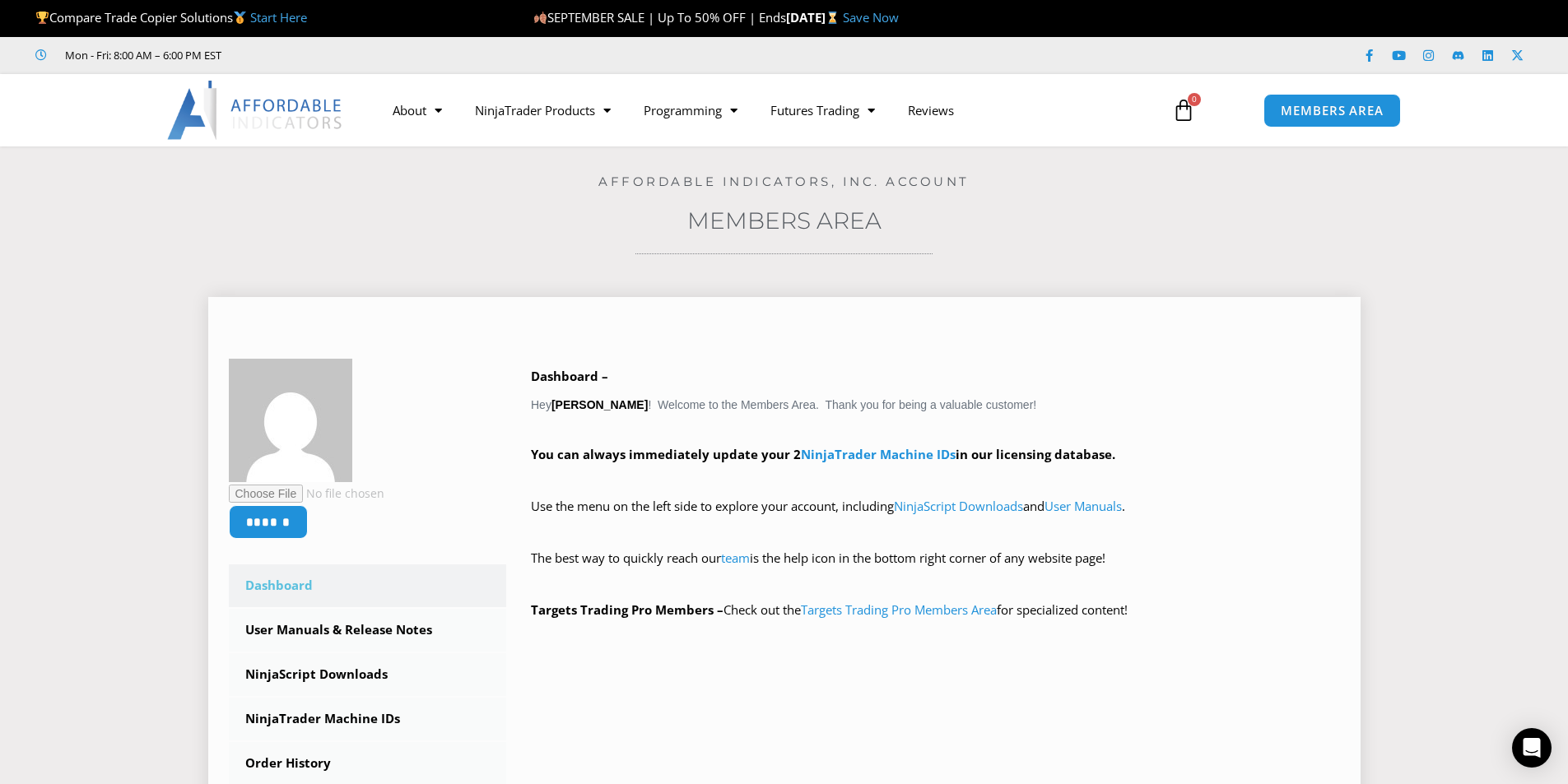
scroll to position [82, 0]
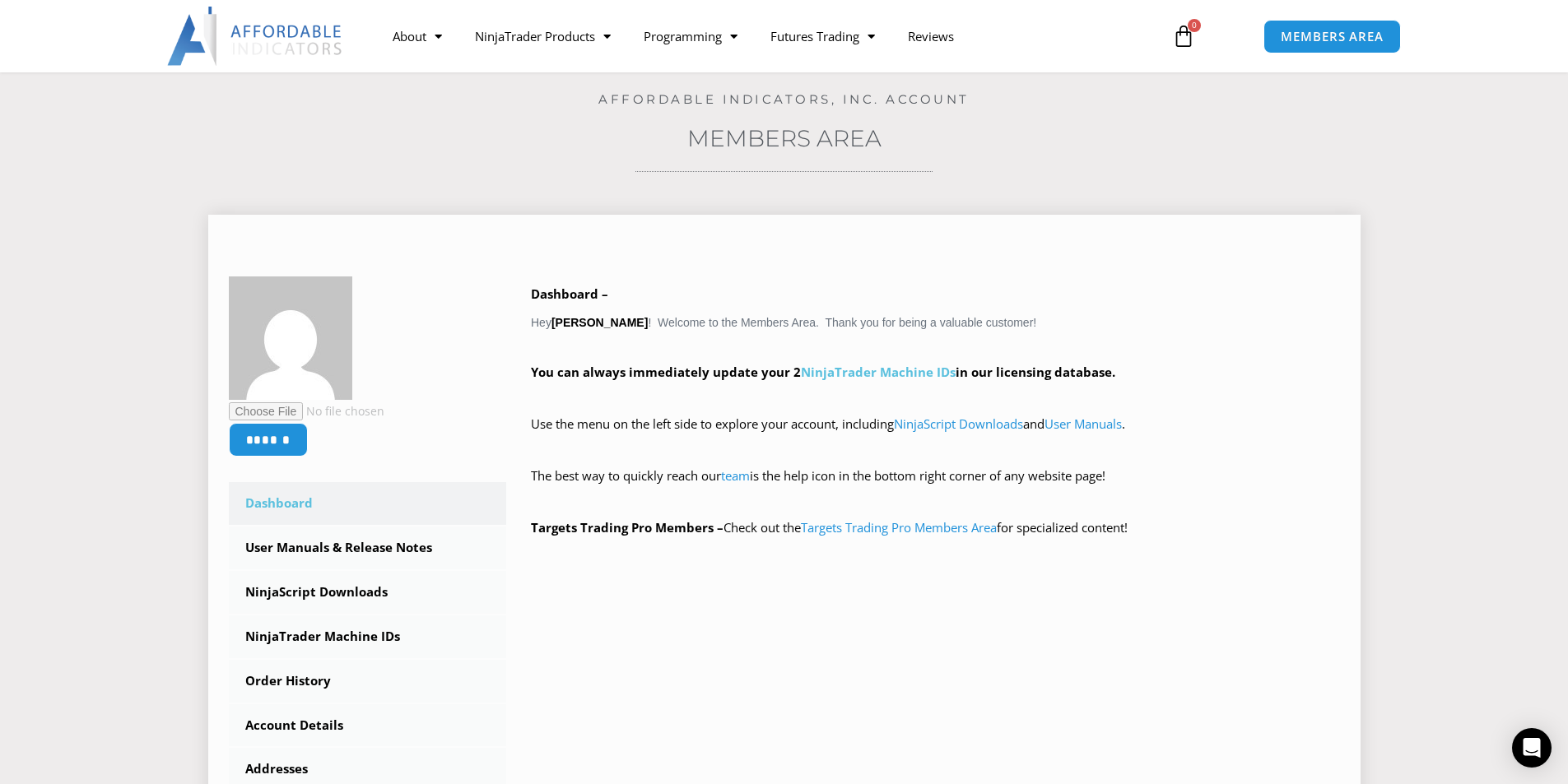
click at [907, 374] on link "NinjaTrader Machine IDs" at bounding box center [878, 371] width 154 height 16
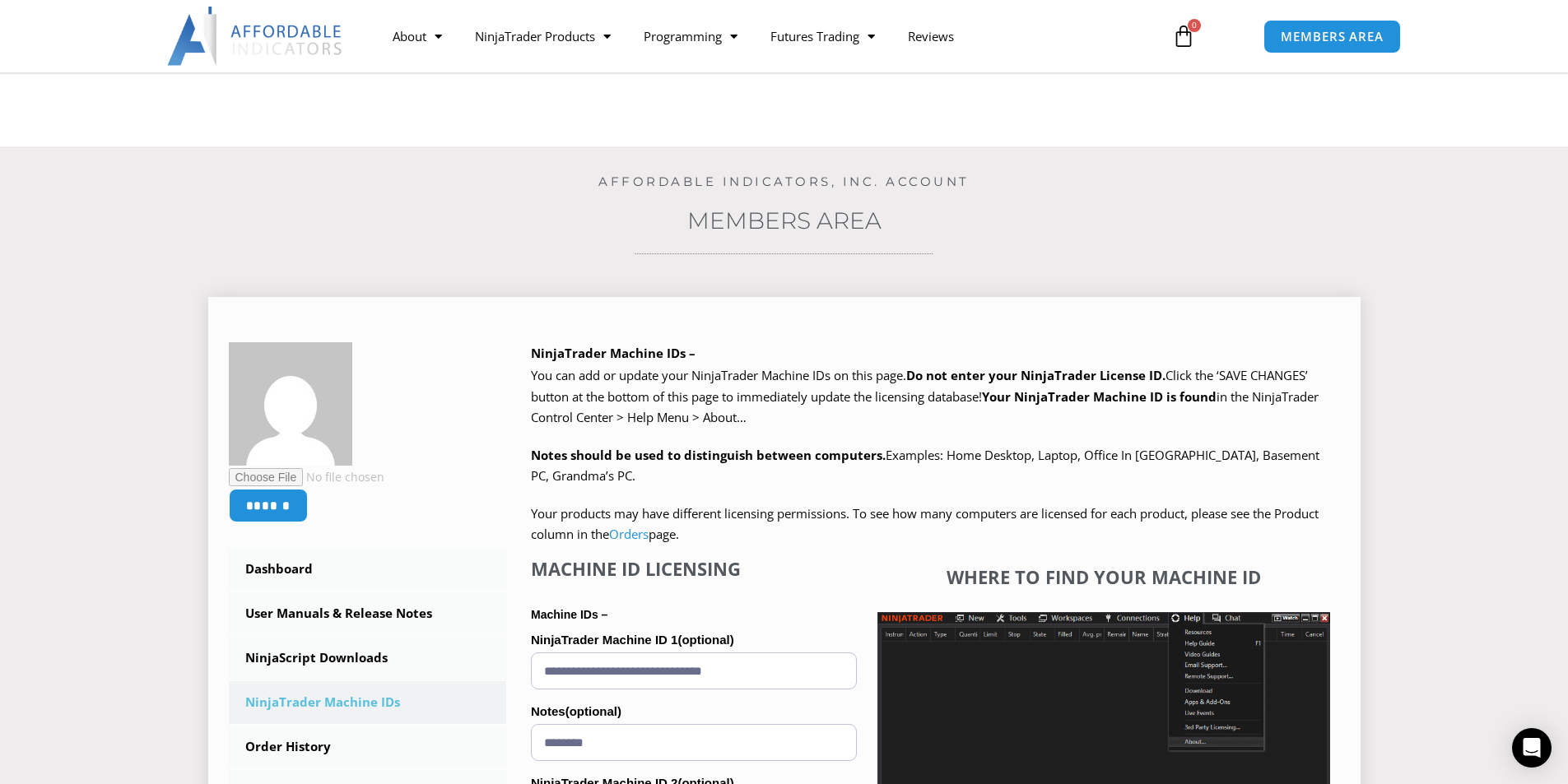
scroll to position [329, 0]
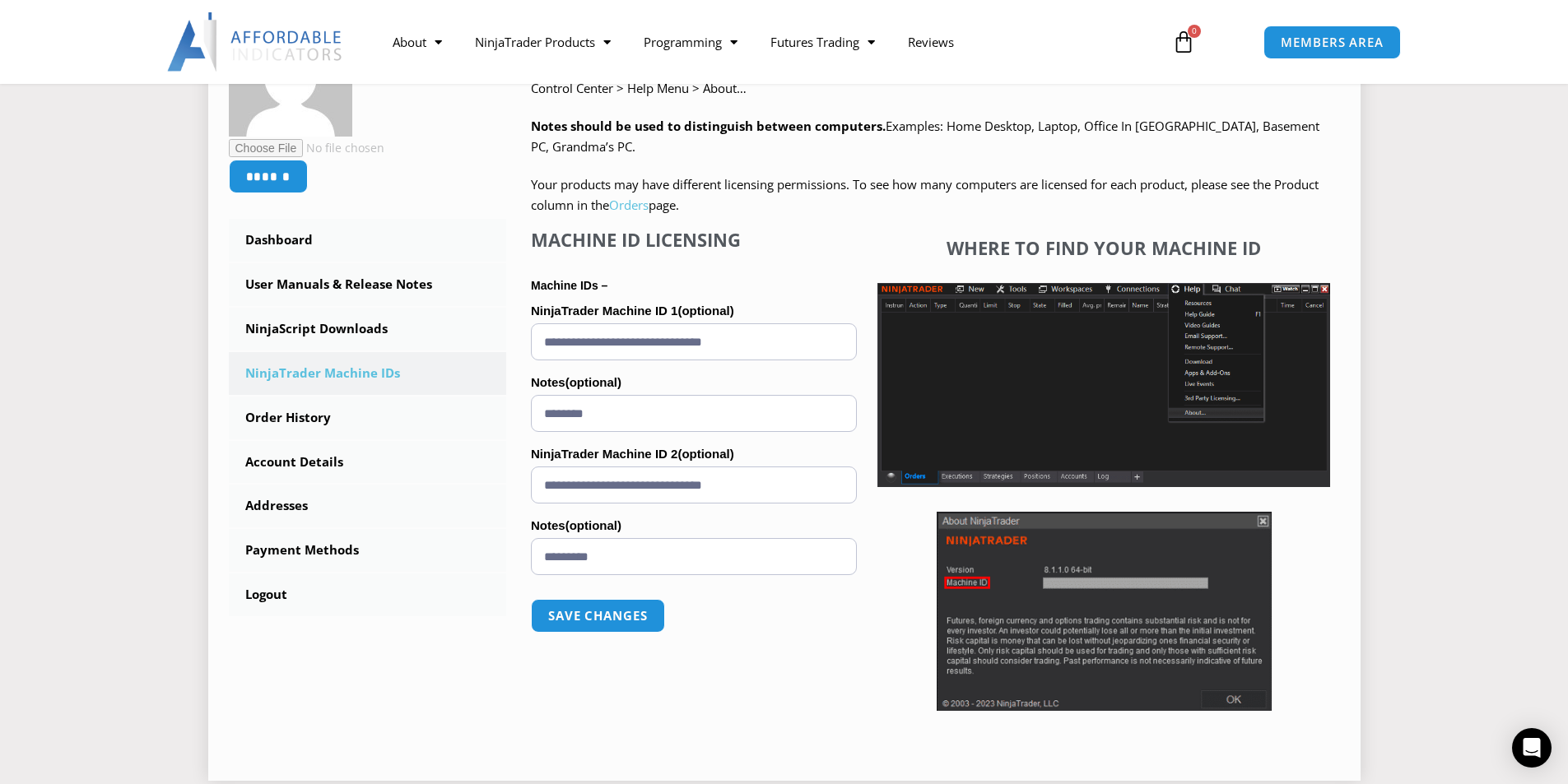
click at [626, 202] on link "Orders" at bounding box center [628, 204] width 39 height 16
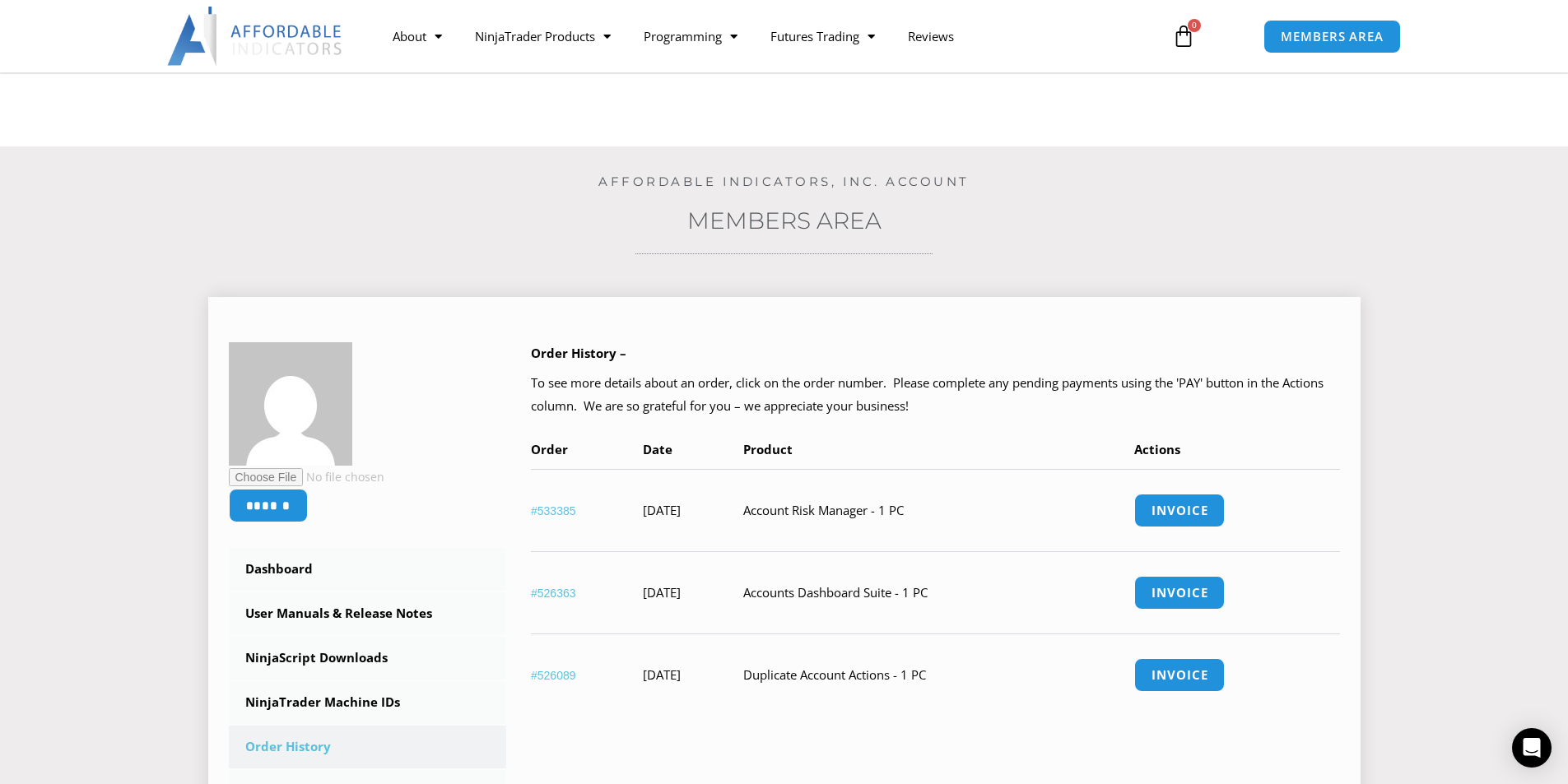
scroll to position [164, 0]
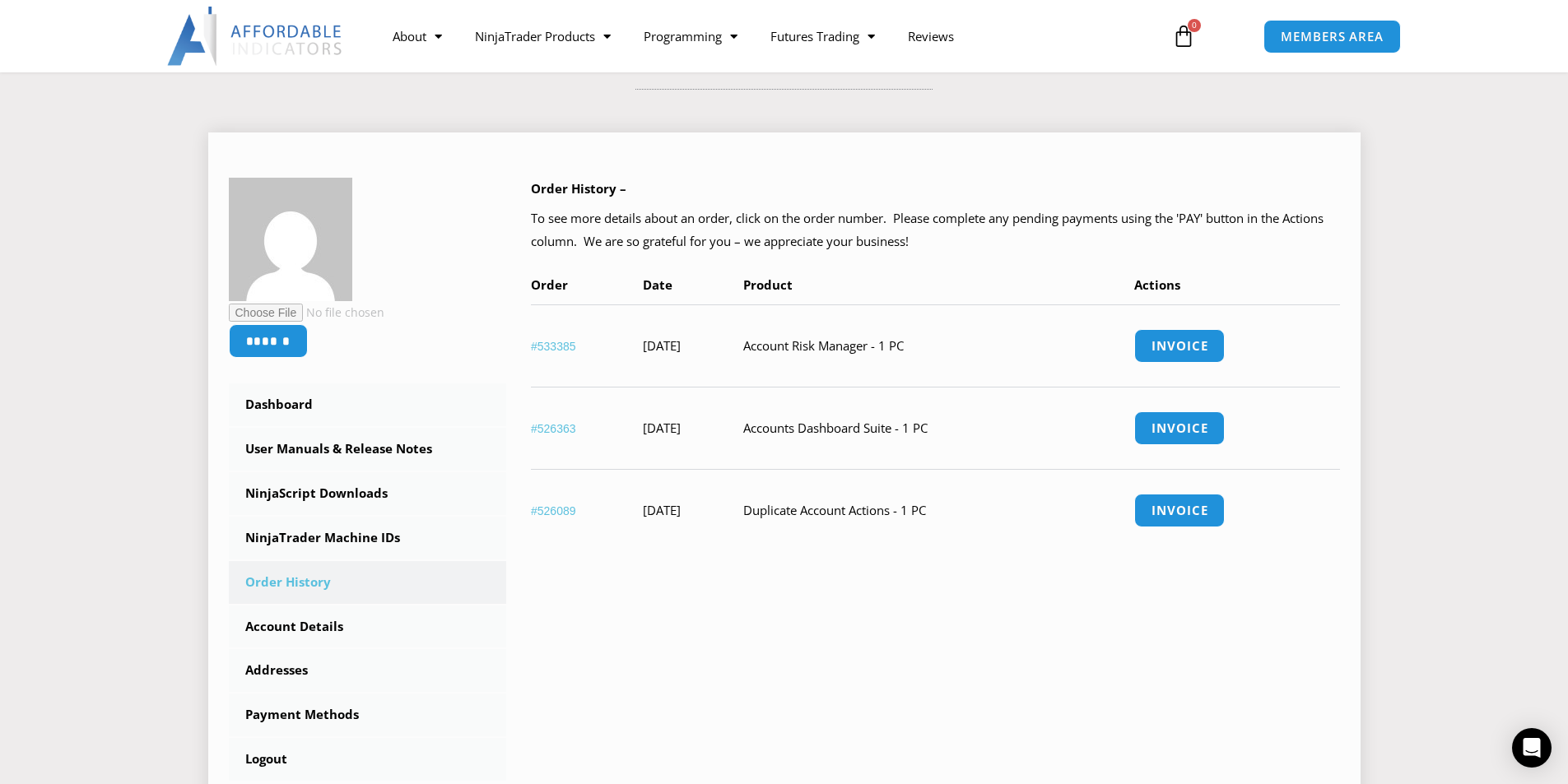
click at [548, 348] on link "#533385" at bounding box center [553, 346] width 46 height 13
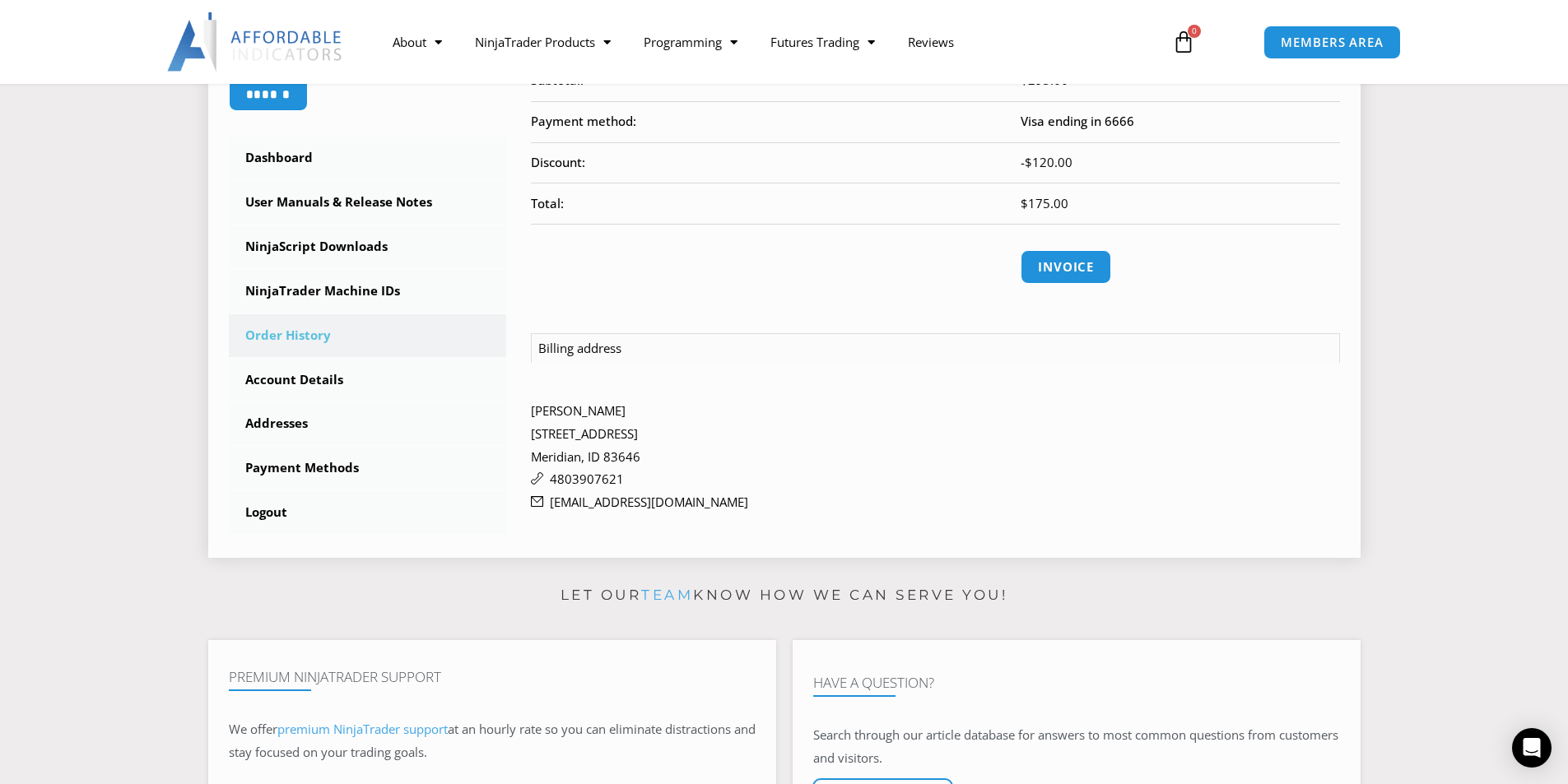
scroll to position [658, 0]
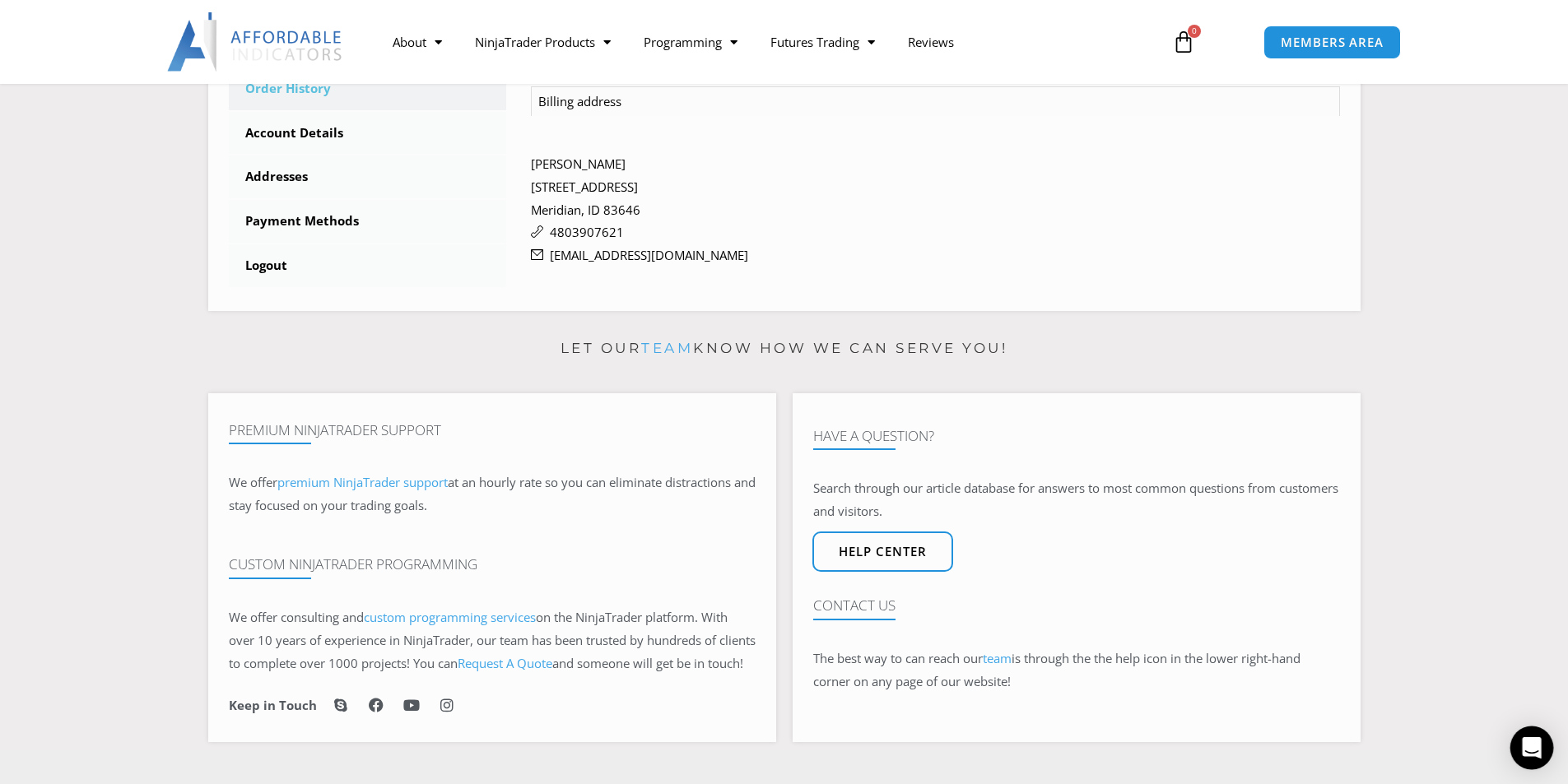
click at [1531, 747] on icon "Open Intercom Messenger" at bounding box center [1531, 747] width 19 height 21
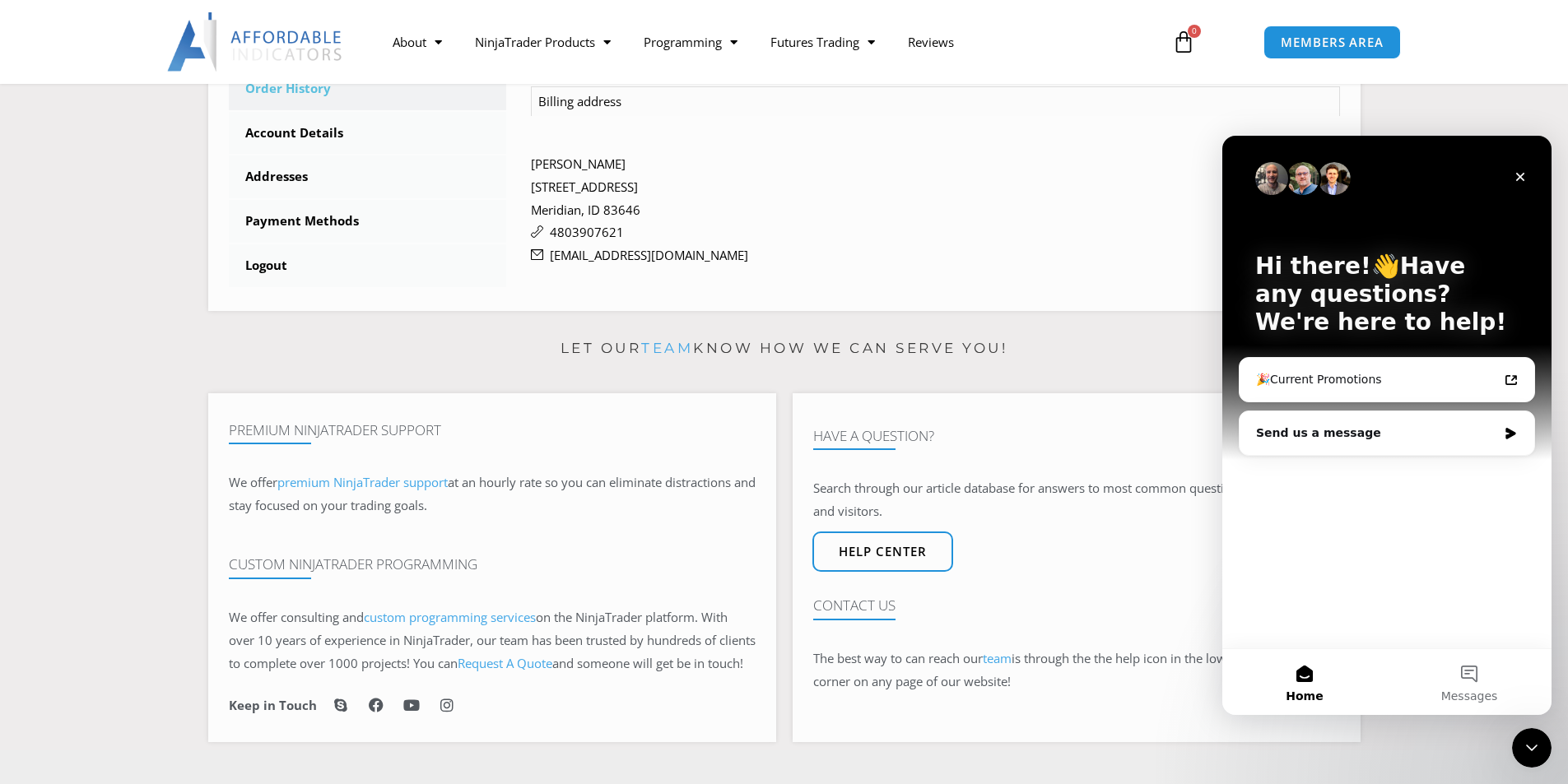
scroll to position [0, 0]
click at [1314, 443] on div "Send us a message" at bounding box center [1386, 434] width 295 height 44
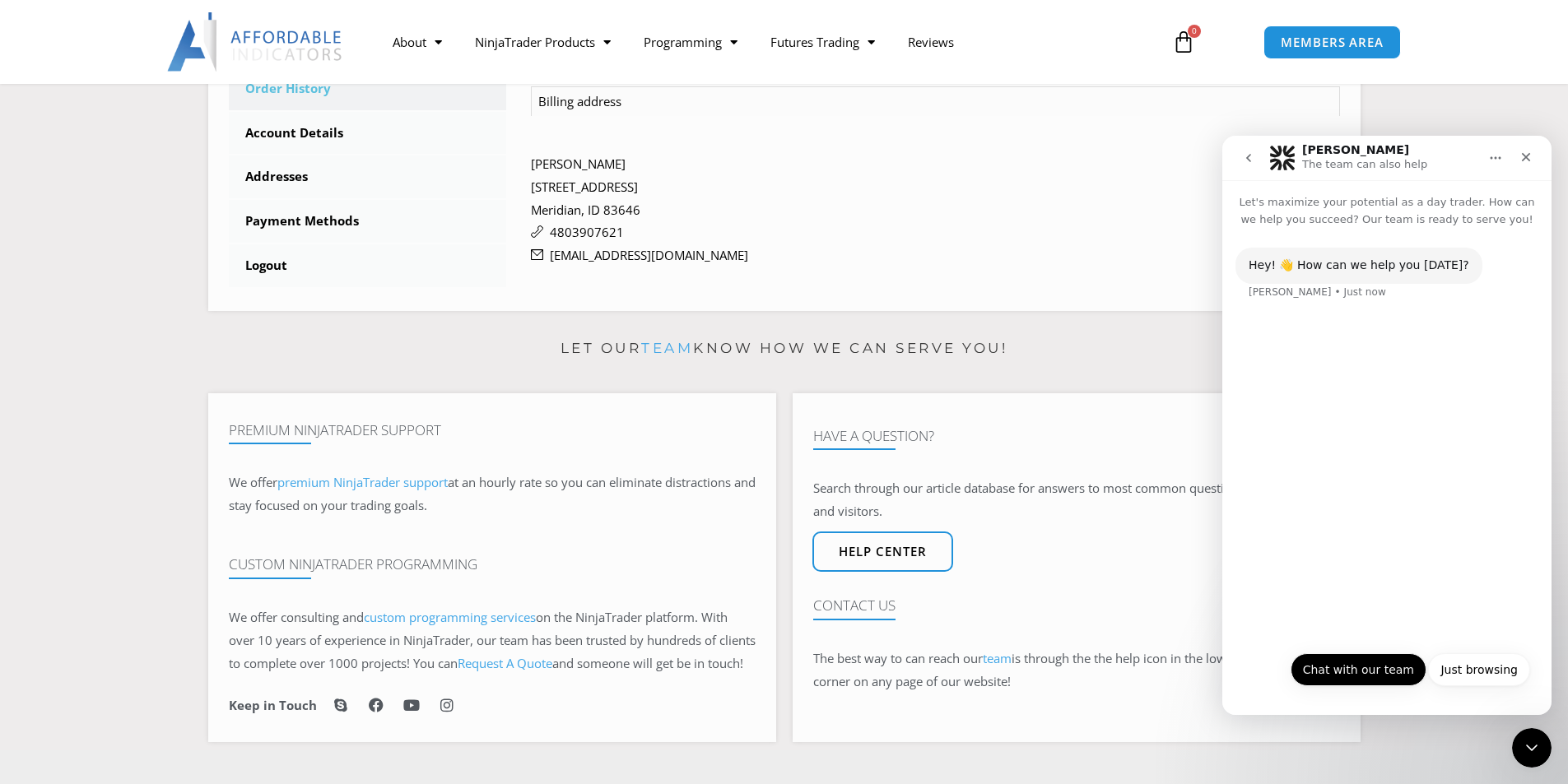
click at [1355, 667] on button "Chat with our team" at bounding box center [1358, 670] width 136 height 33
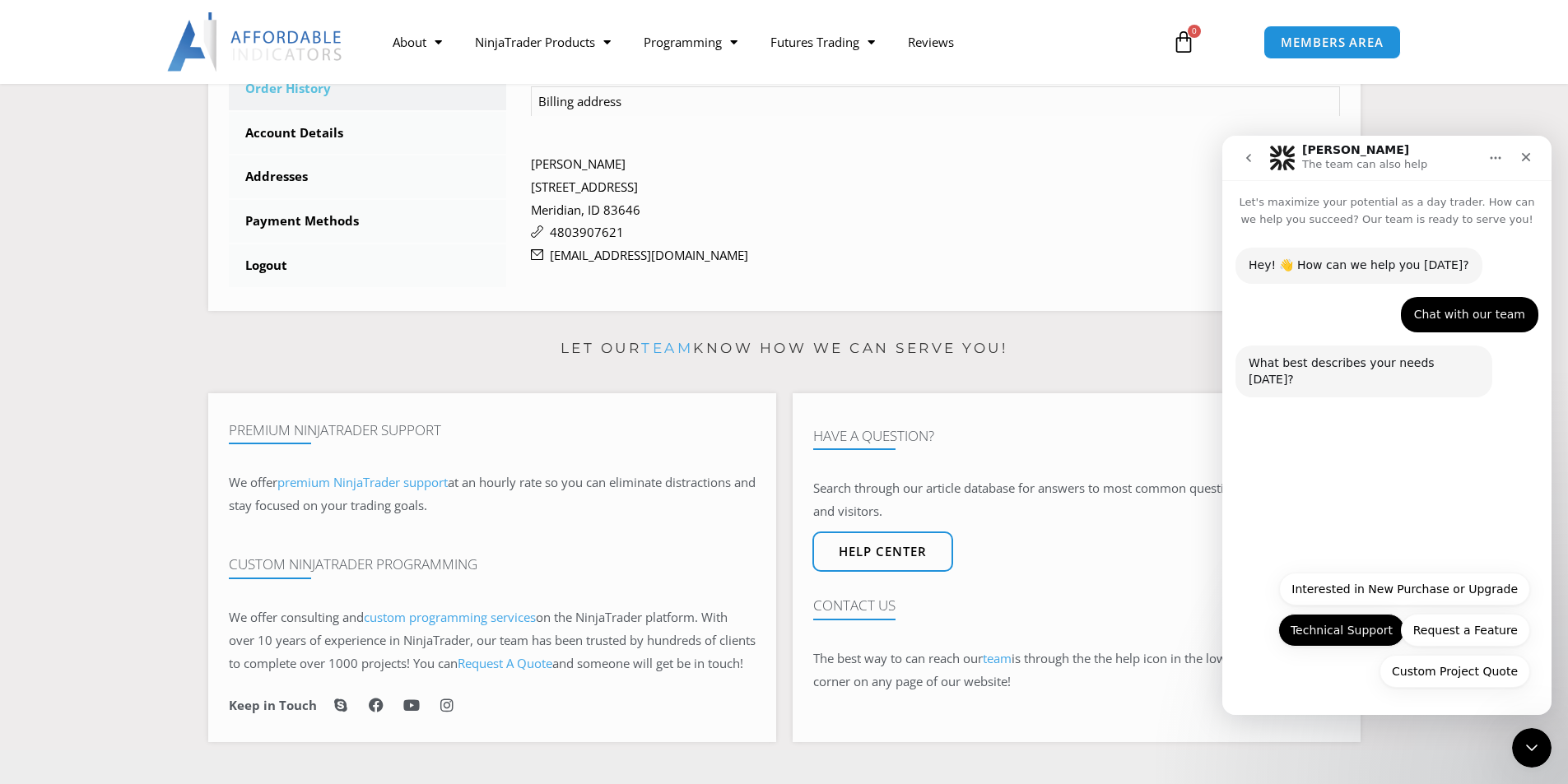
click at [1351, 632] on button "Technical Support" at bounding box center [1341, 630] width 127 height 33
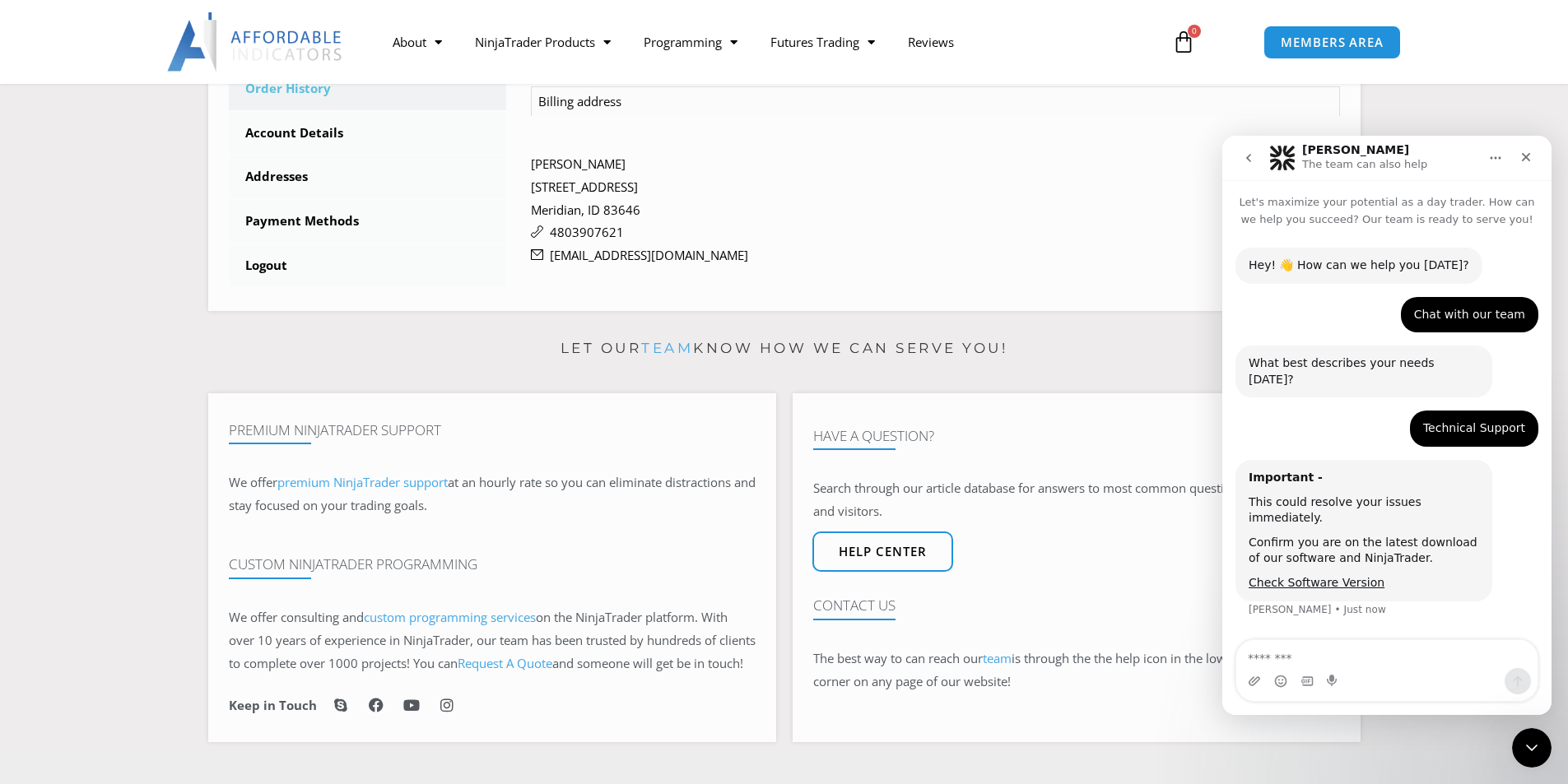
click at [1287, 655] on textarea "Message…" at bounding box center [1387, 653] width 301 height 28
type textarea "*"
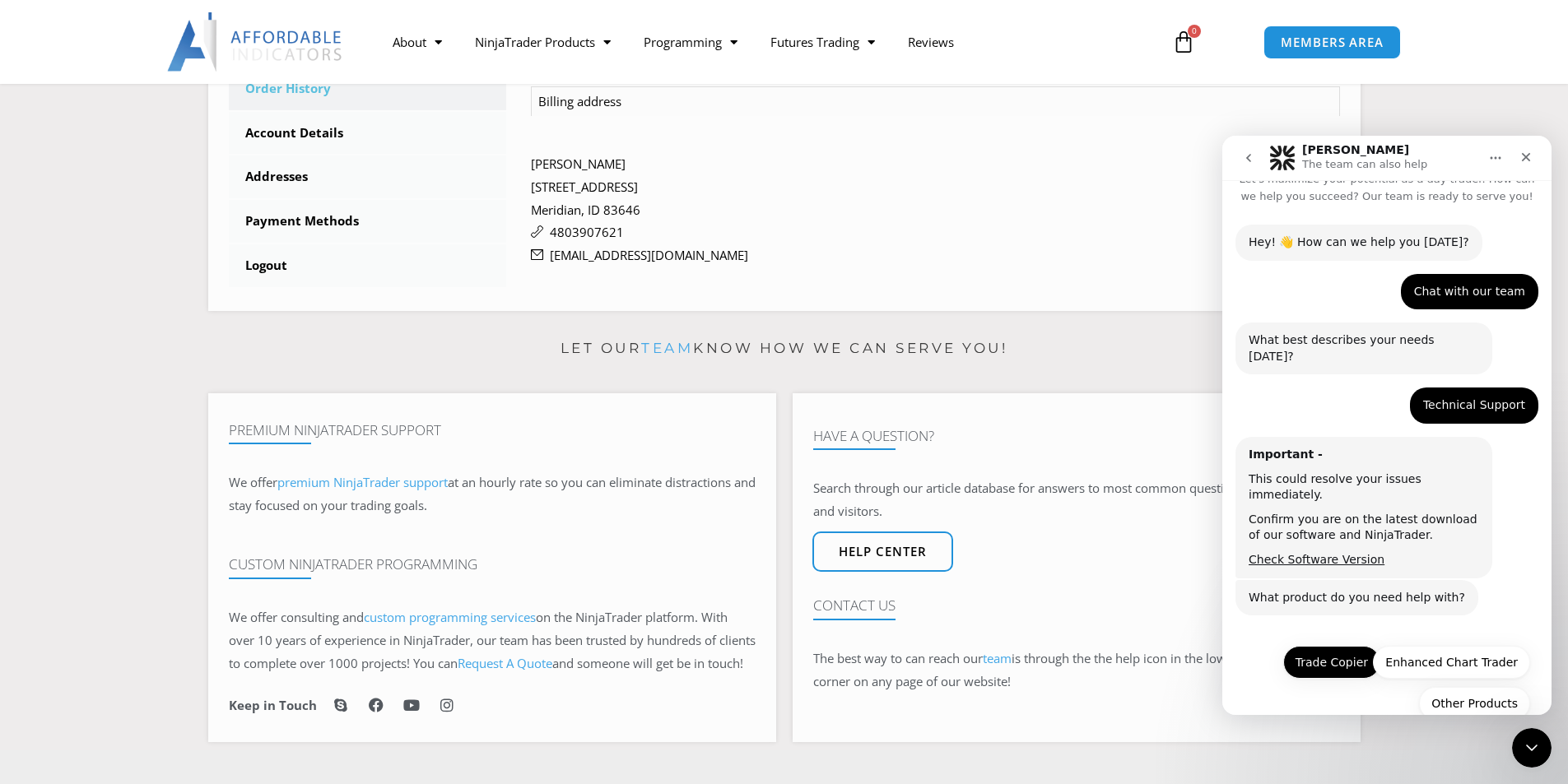
click at [1322, 645] on button "Trade Copier" at bounding box center [1331, 662] width 97 height 33
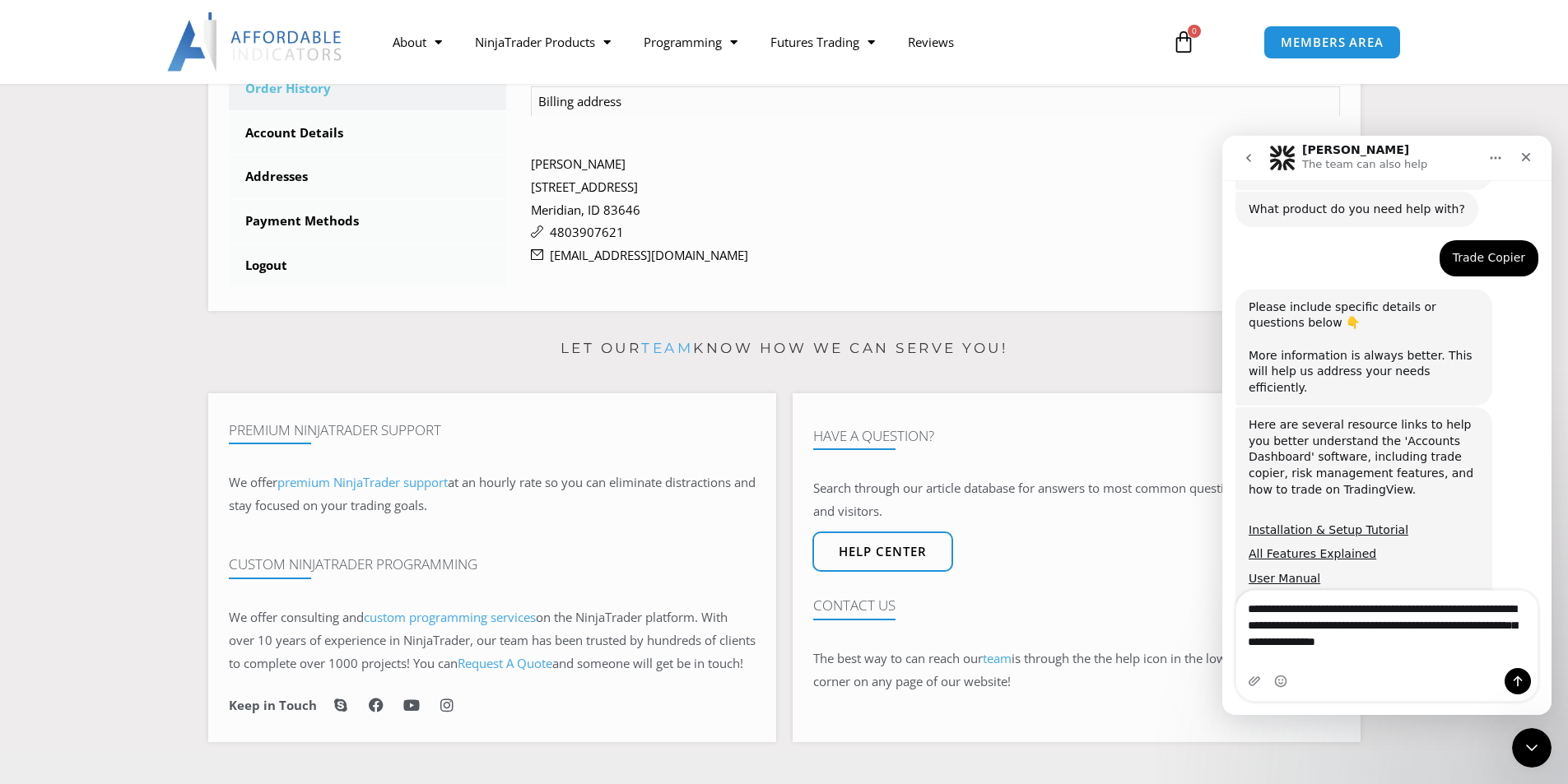
scroll to position [449, 0]
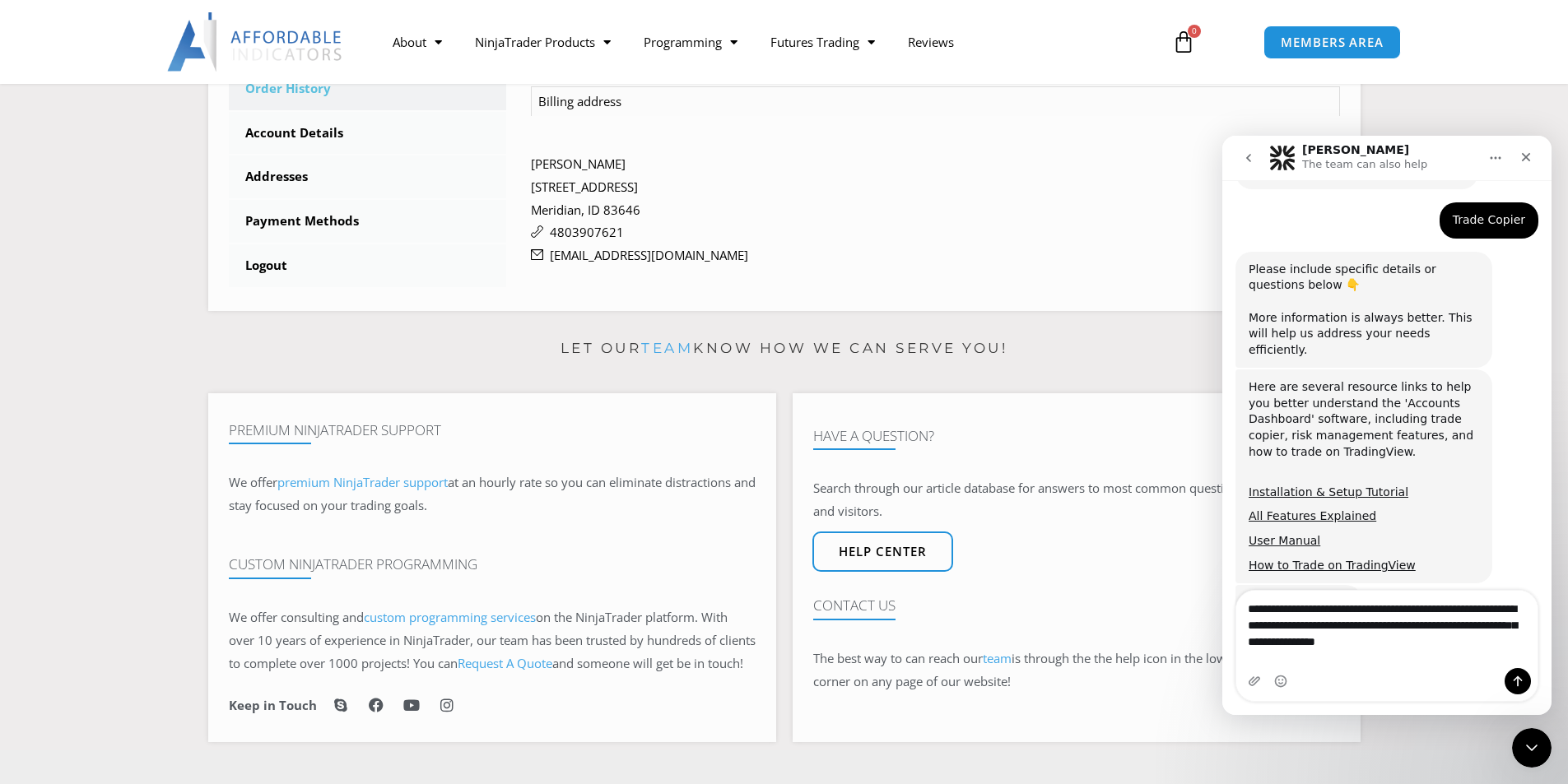
type textarea "**********"
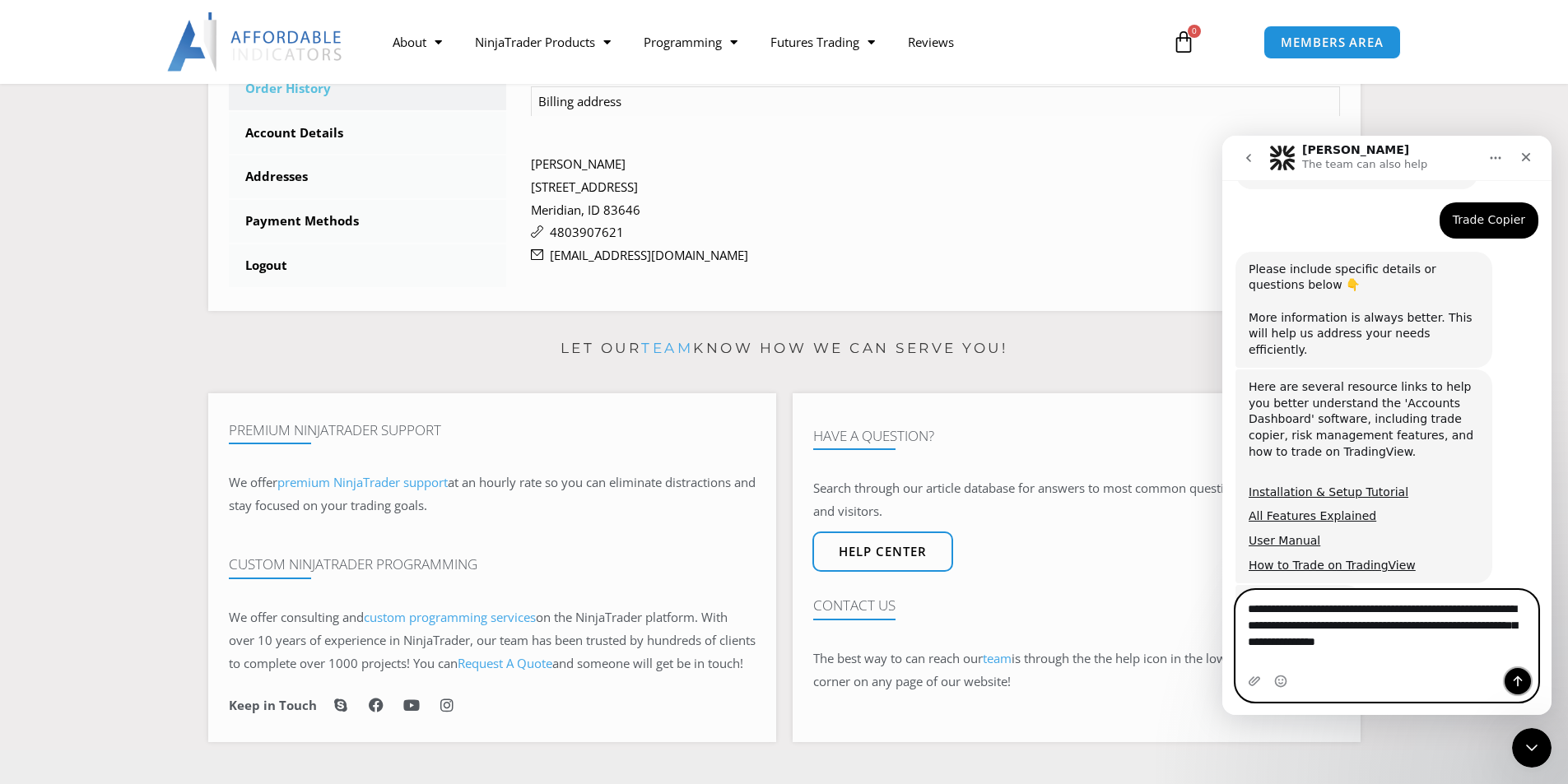
click at [1519, 683] on icon "Send a message…" at bounding box center [1517, 681] width 13 height 13
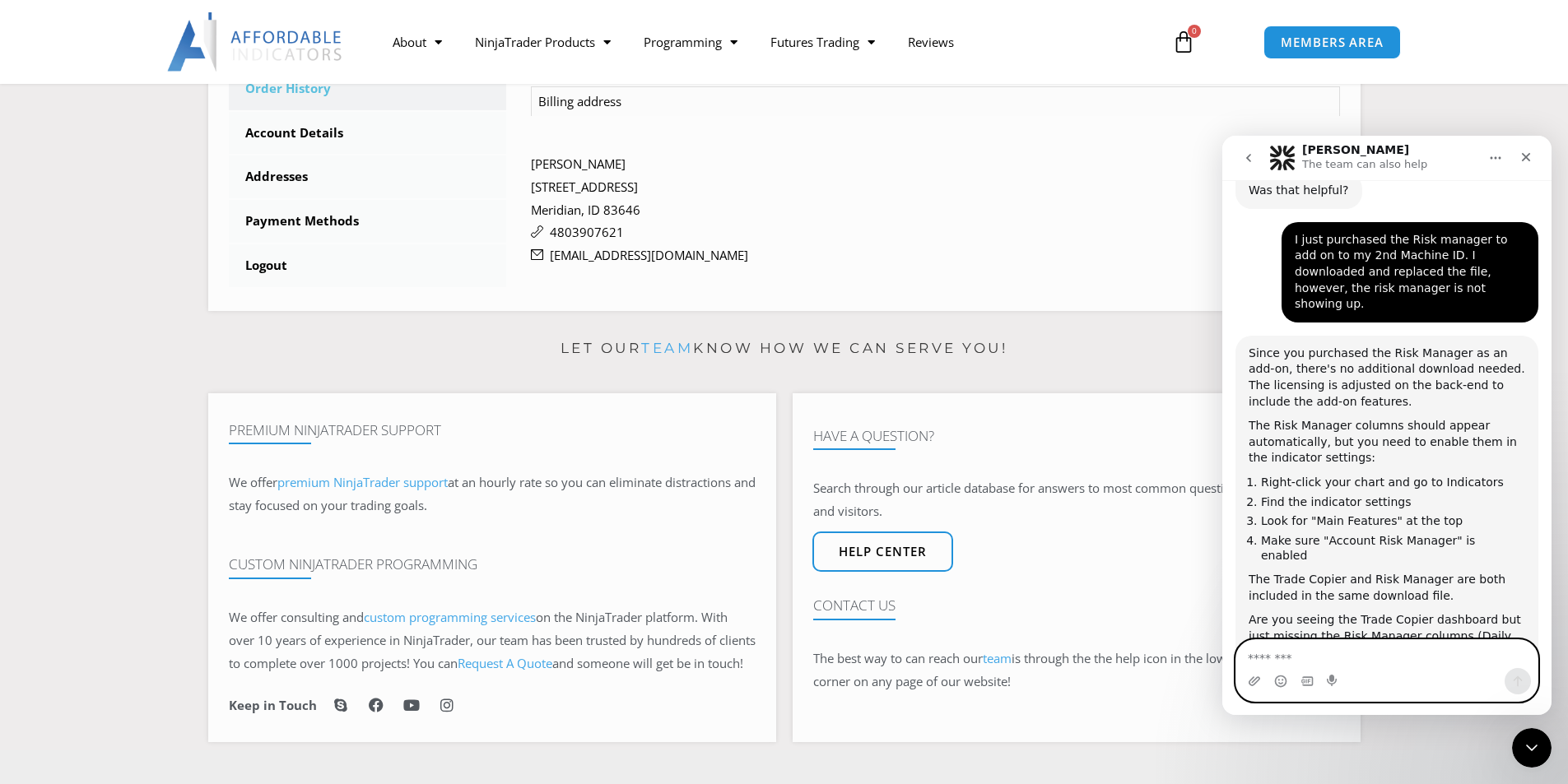
scroll to position [922, 0]
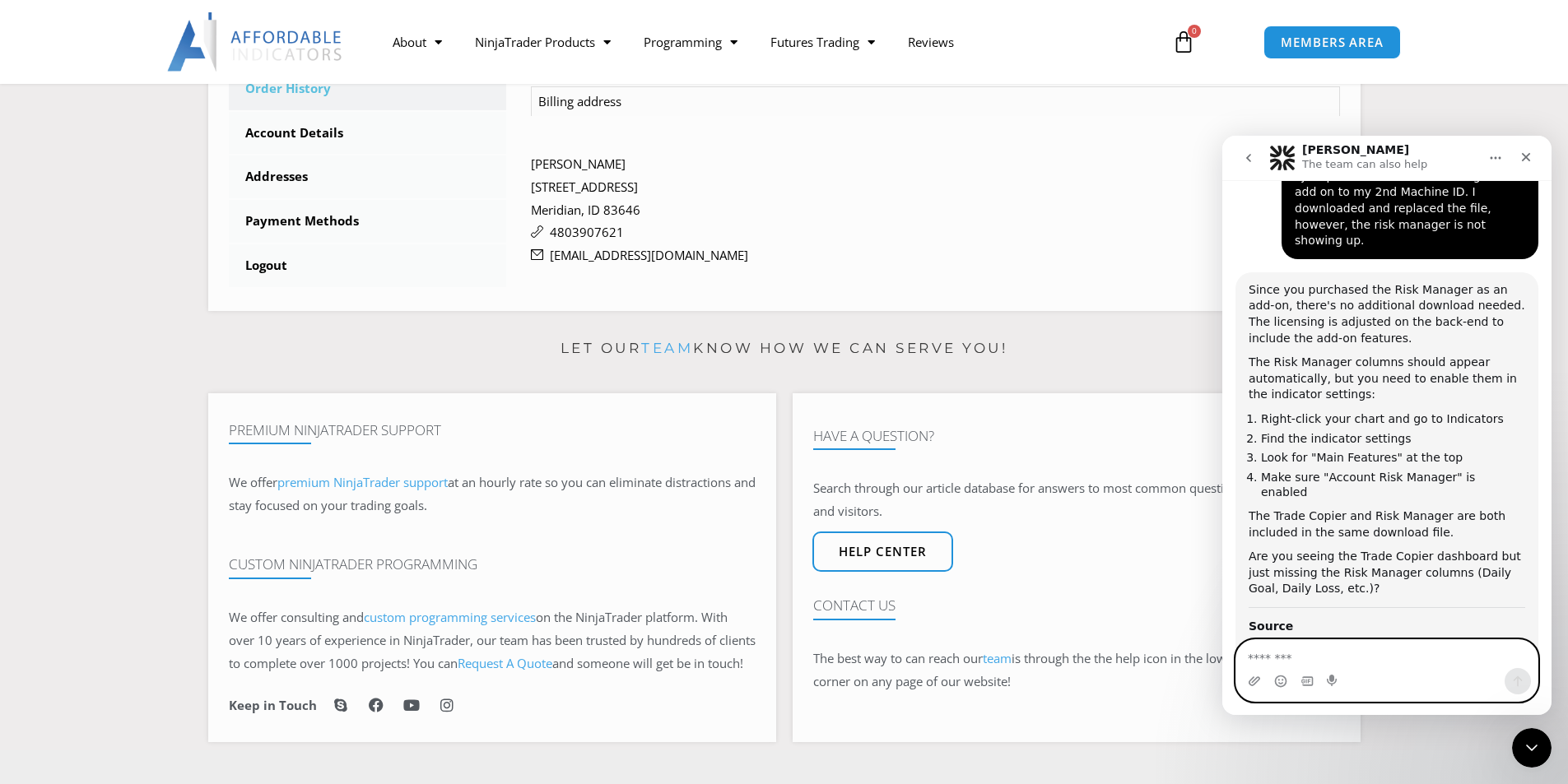
click at [1310, 654] on textarea "Message…" at bounding box center [1387, 653] width 301 height 28
type textarea "**********"
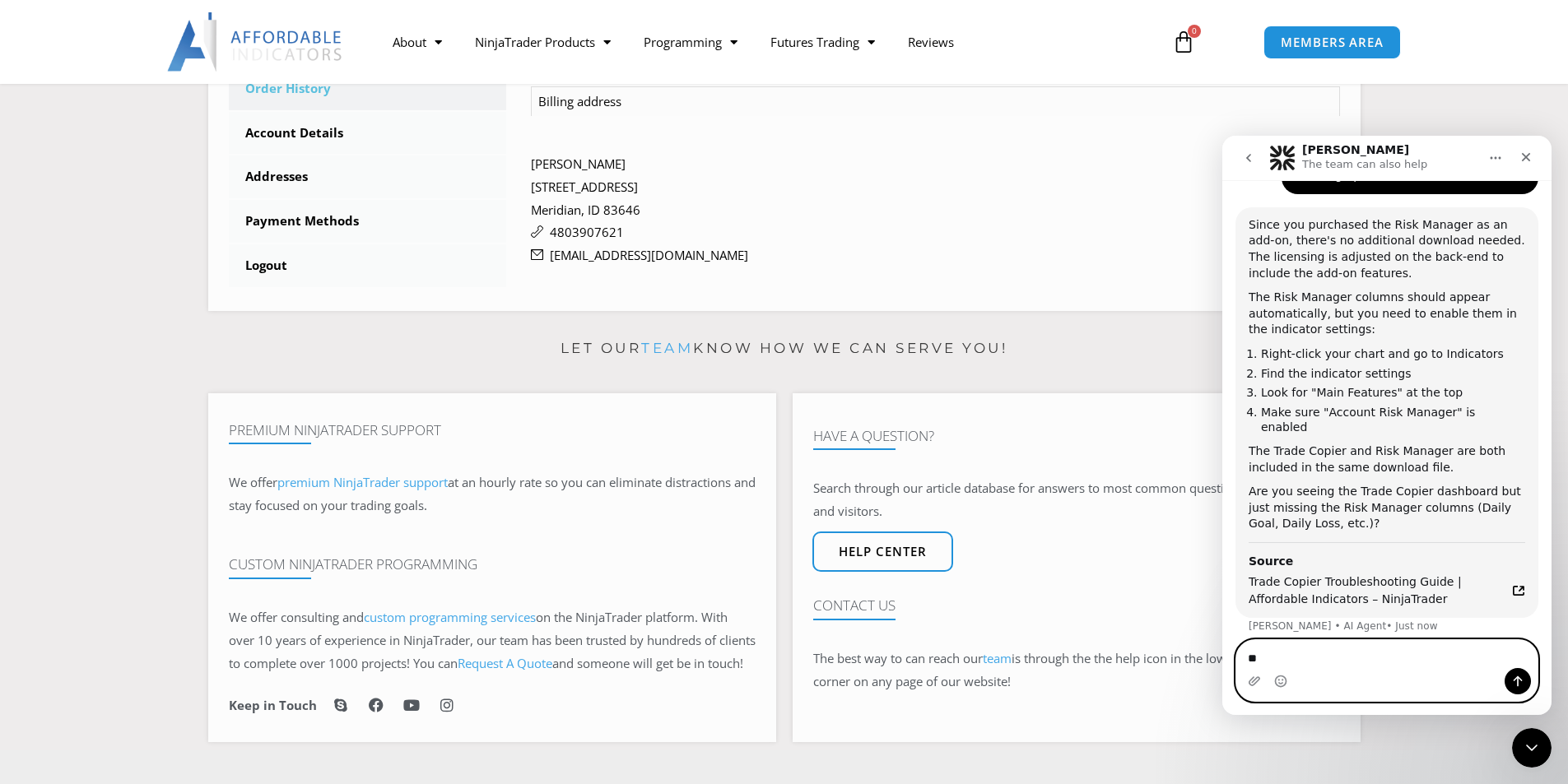
scroll to position [1040, 0]
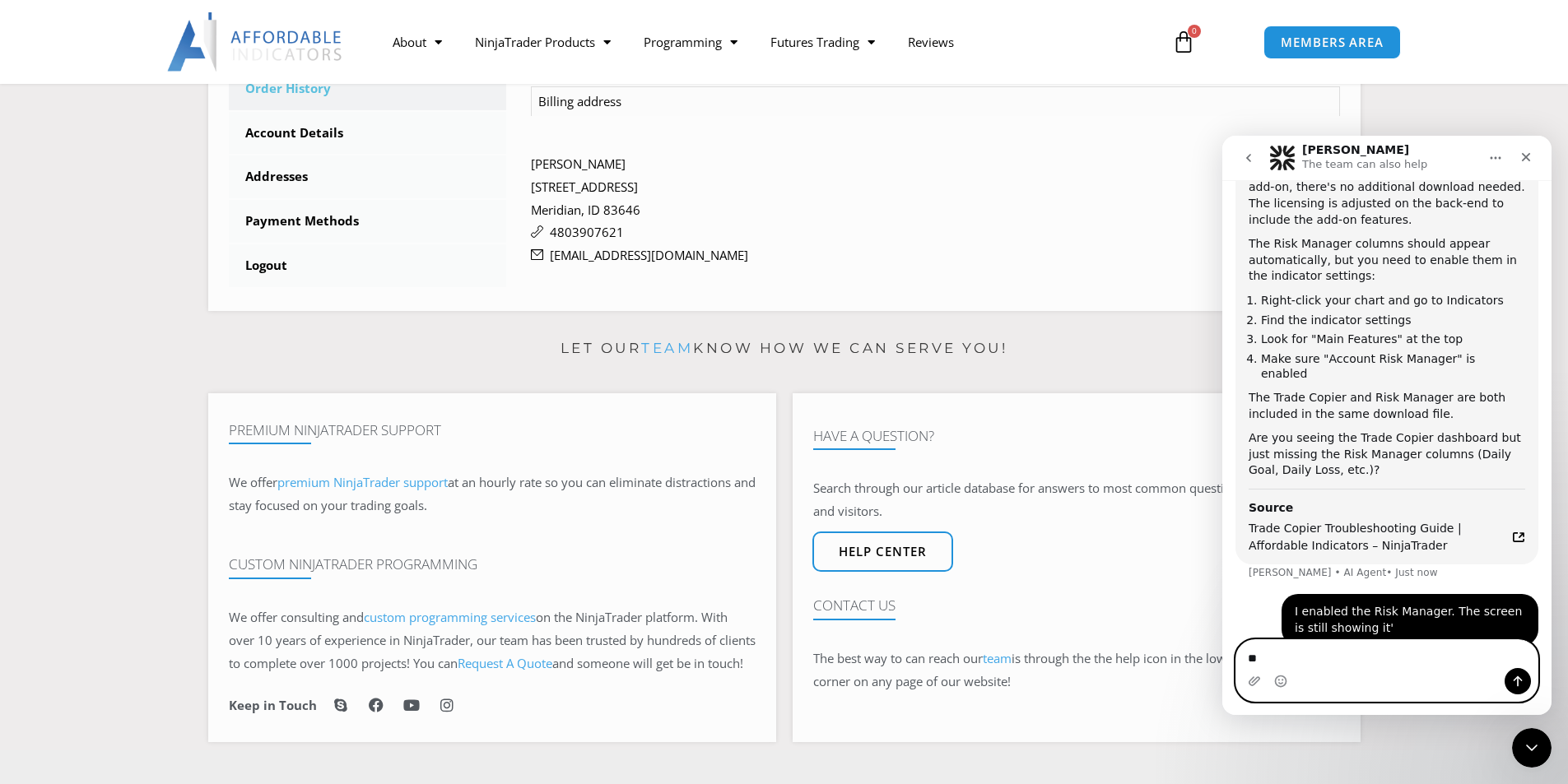
type textarea "*"
type textarea "**********"
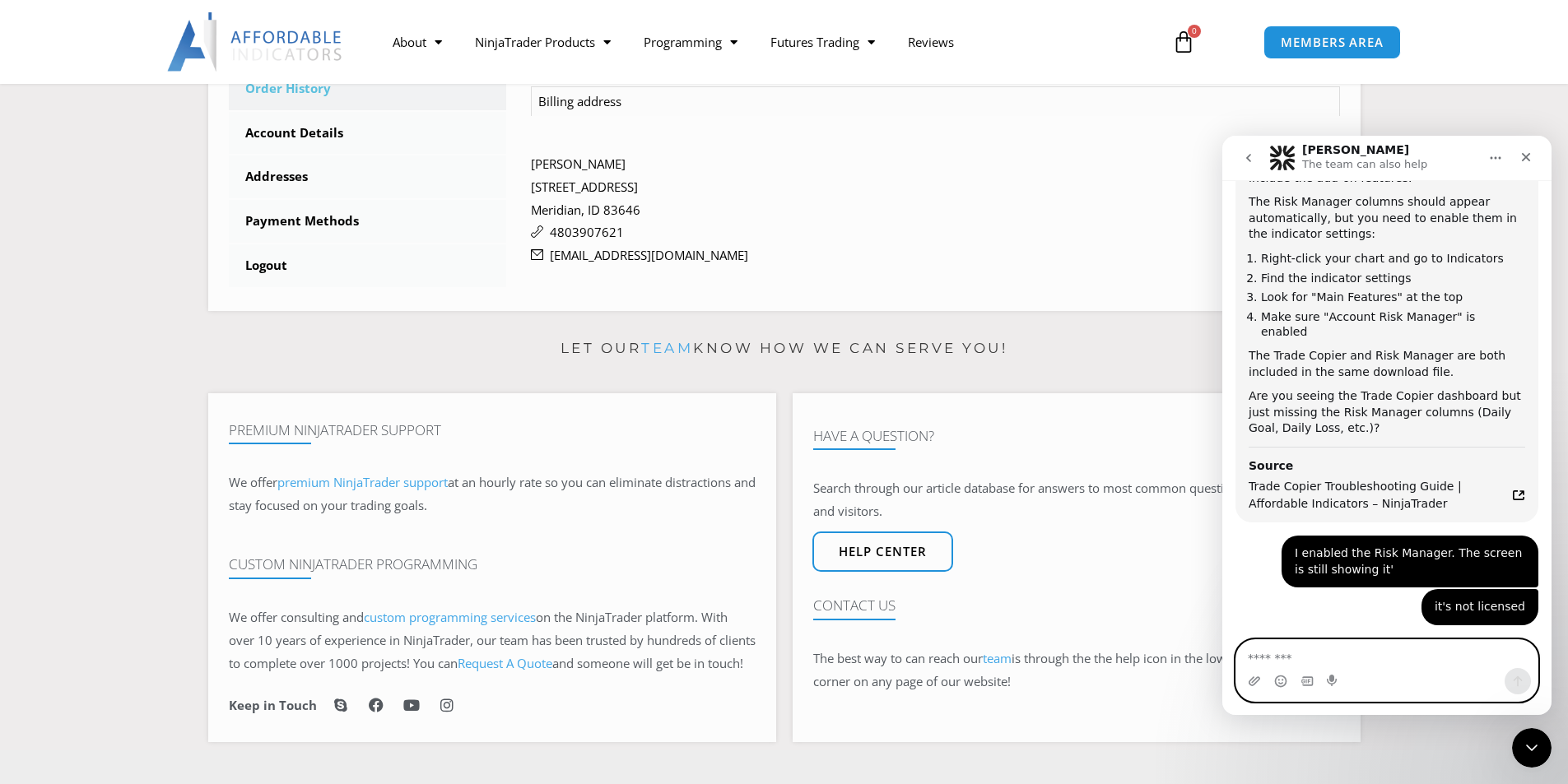
scroll to position [1418, 0]
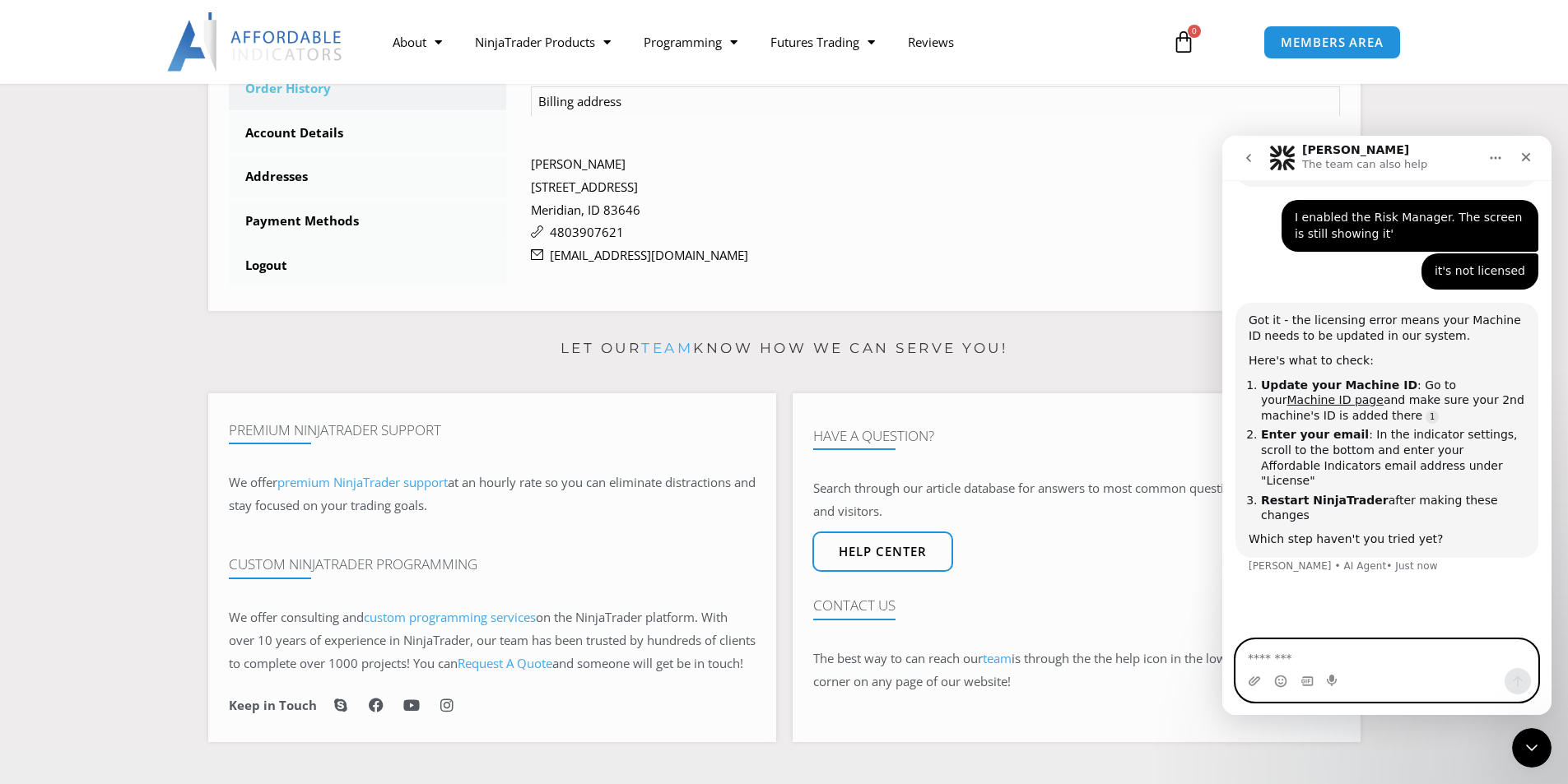
click at [1315, 653] on textarea "Message…" at bounding box center [1387, 653] width 301 height 28
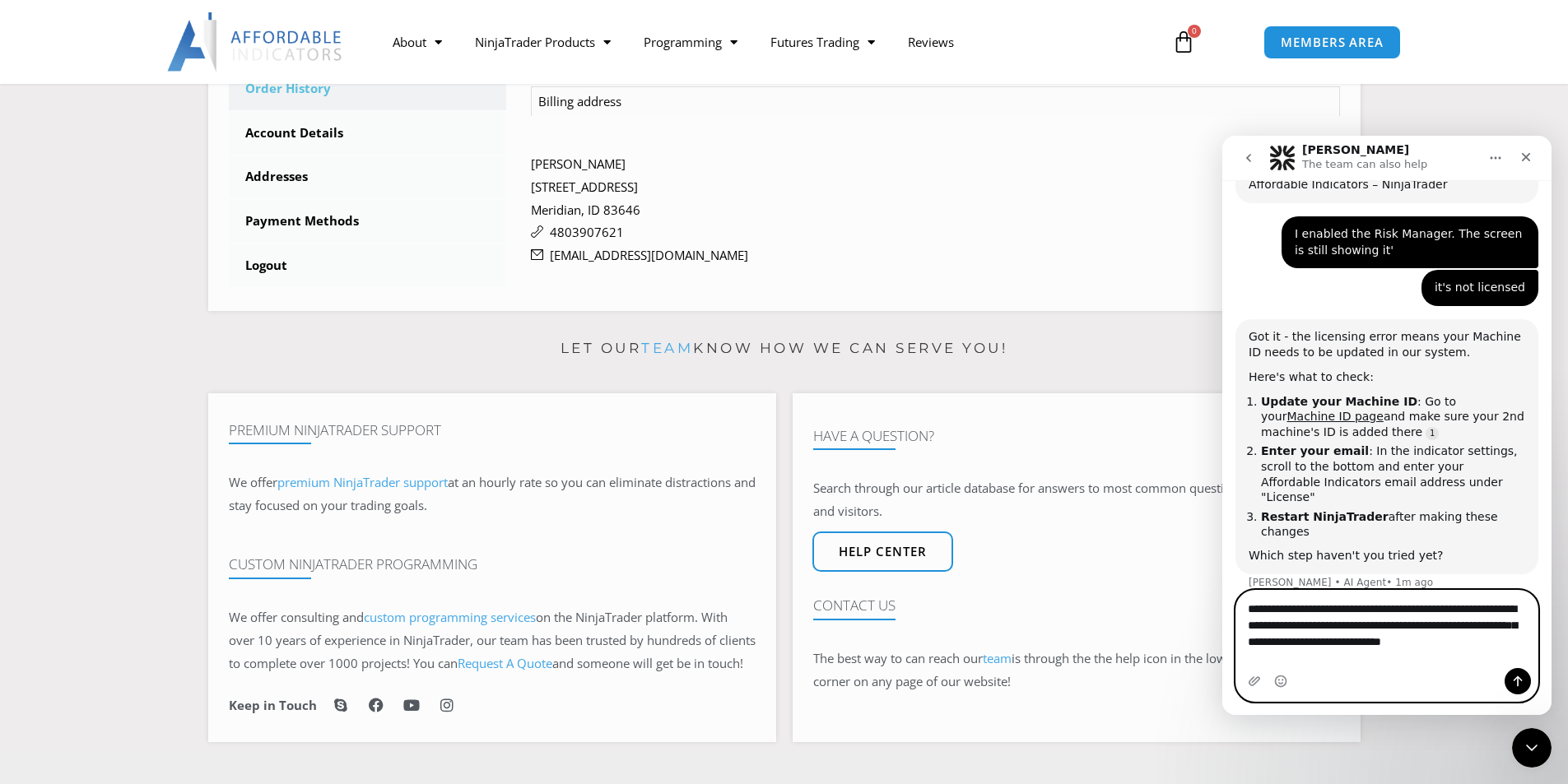
scroll to position [1402, 0]
type textarea "**********"
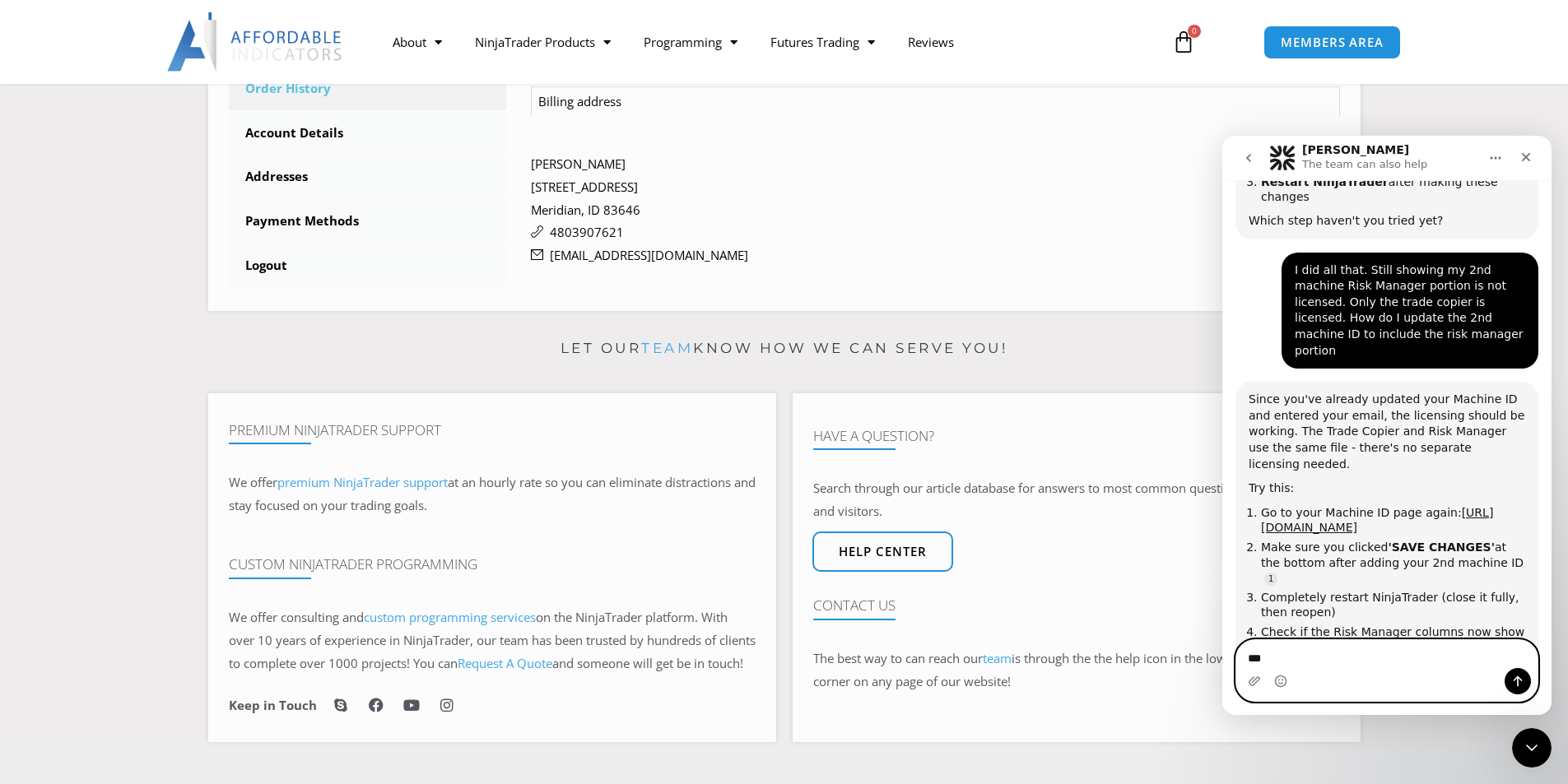
scroll to position [1752, 0]
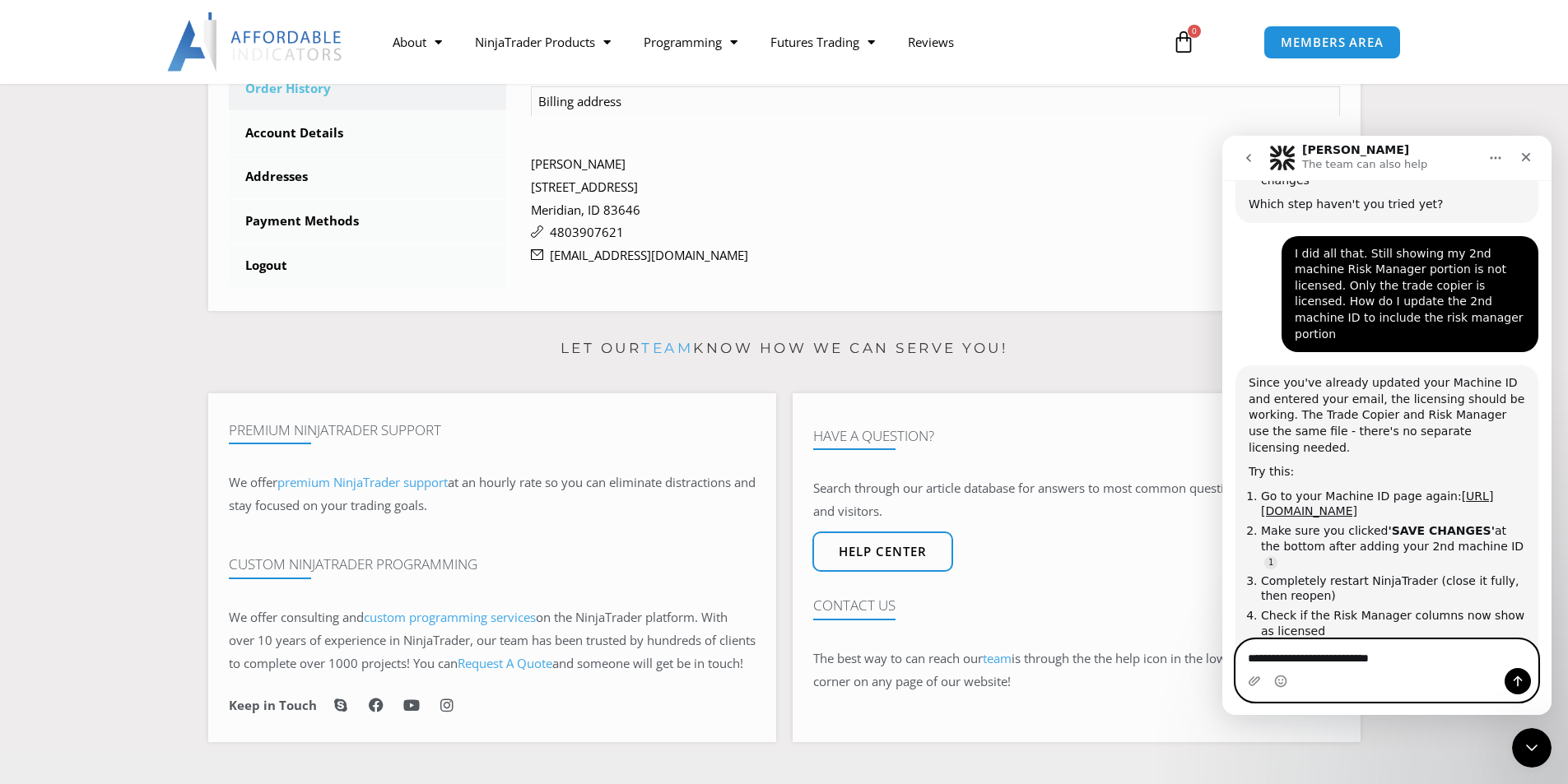
type textarea "**********"
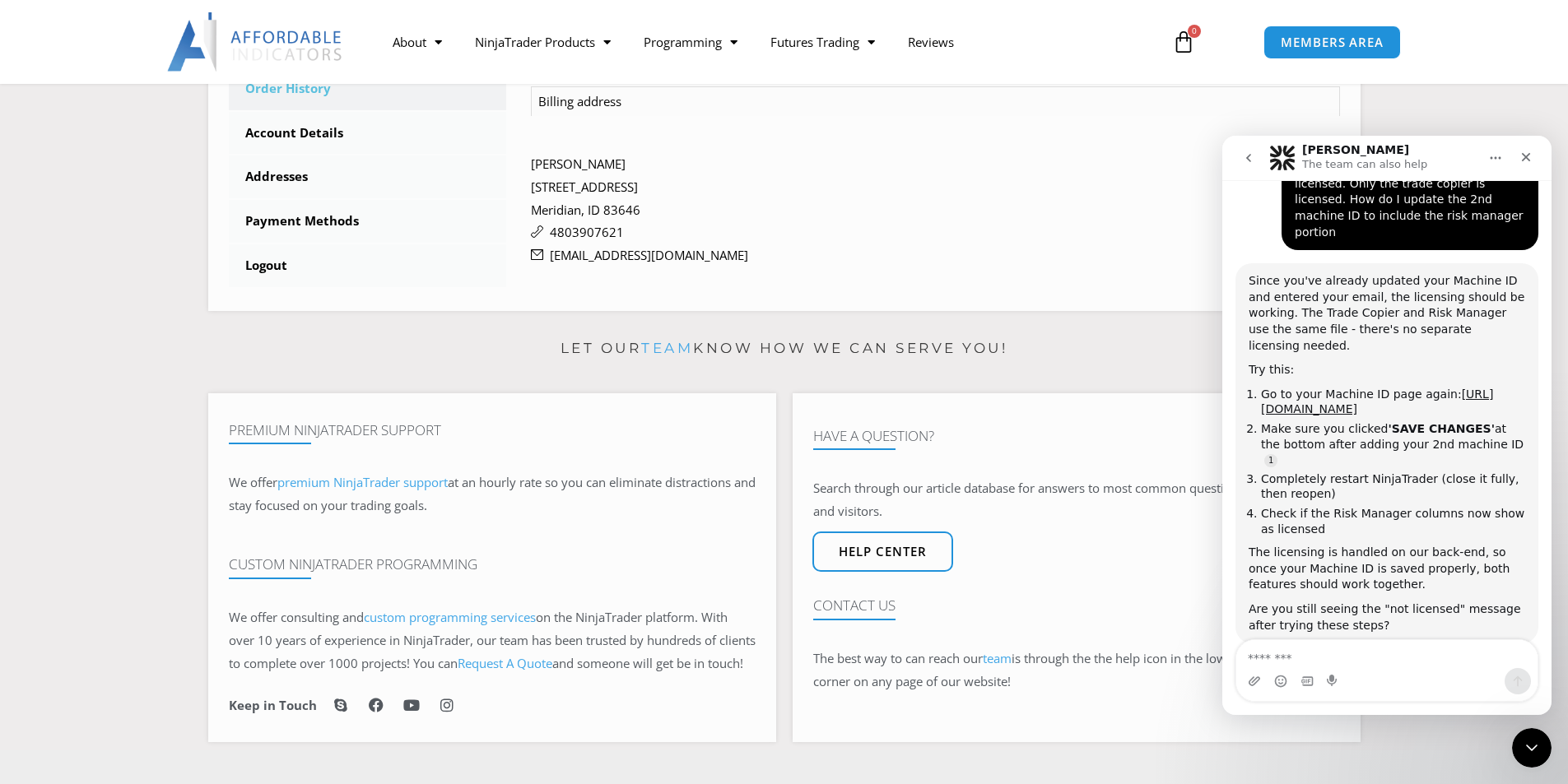
scroll to position [2195, 0]
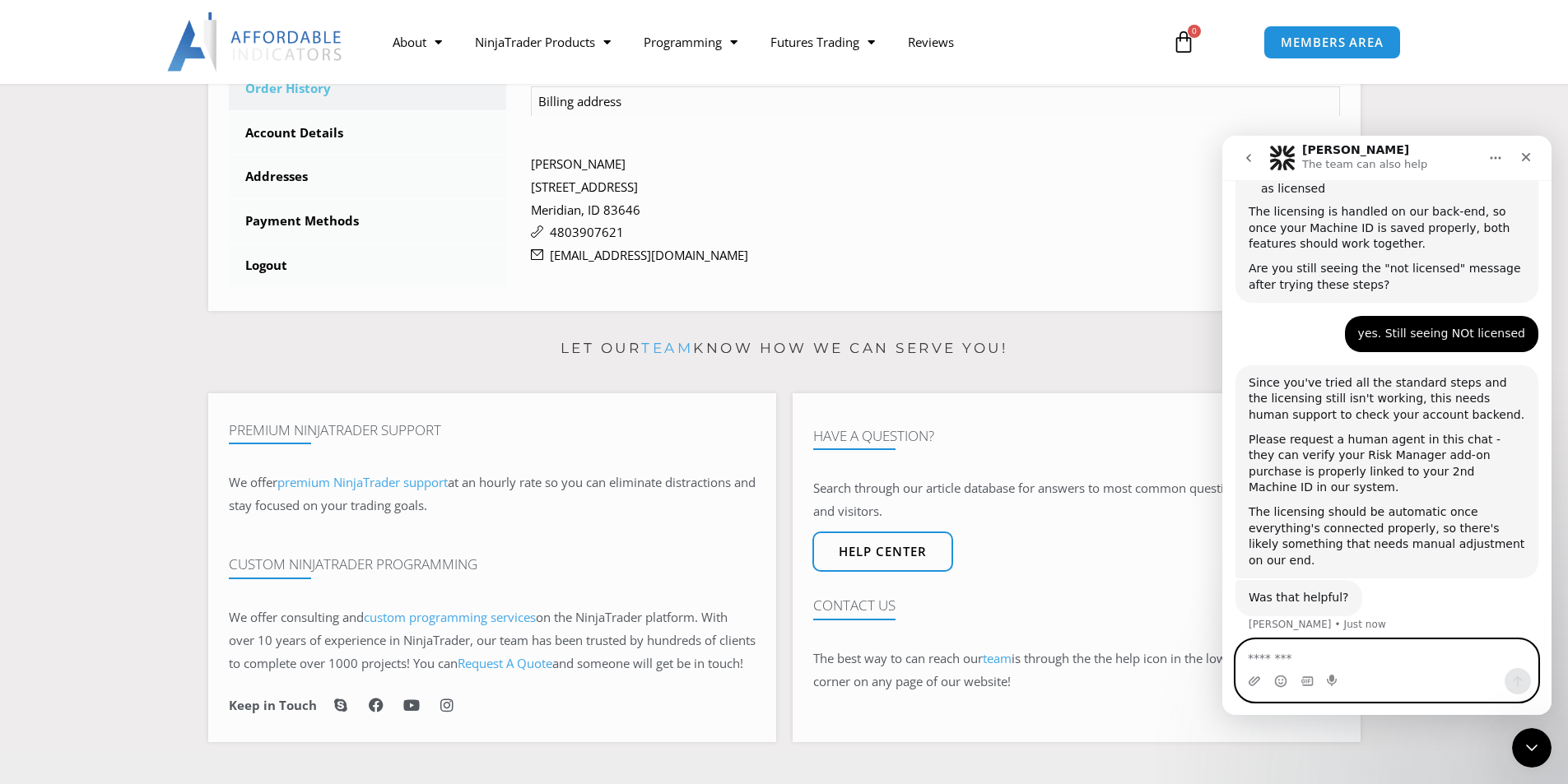
click at [1306, 658] on textarea "Message…" at bounding box center [1387, 653] width 301 height 28
type textarea "*****"
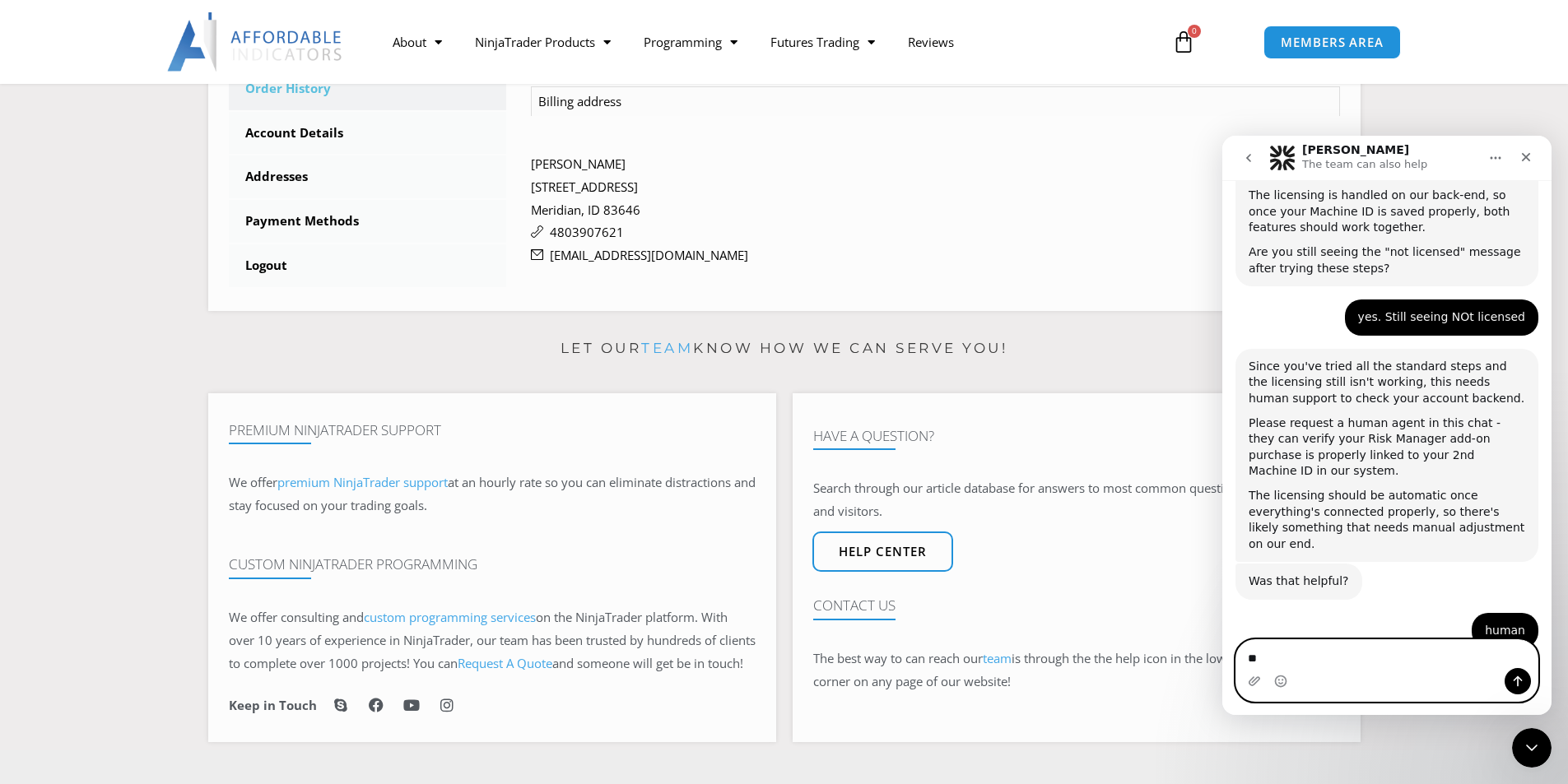
type textarea "***"
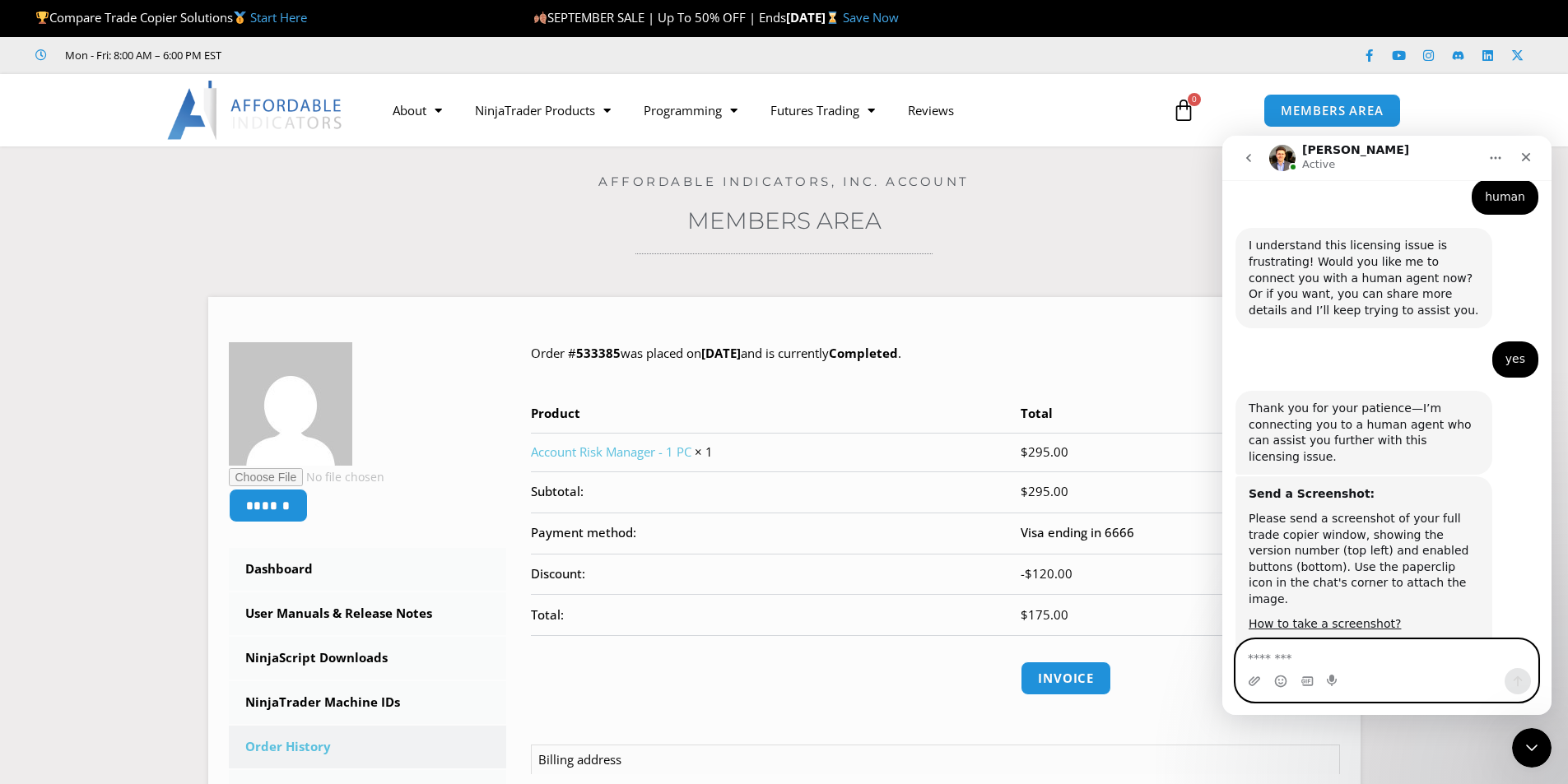
scroll to position [2763, 0]
